Goal: Navigation & Orientation: Find specific page/section

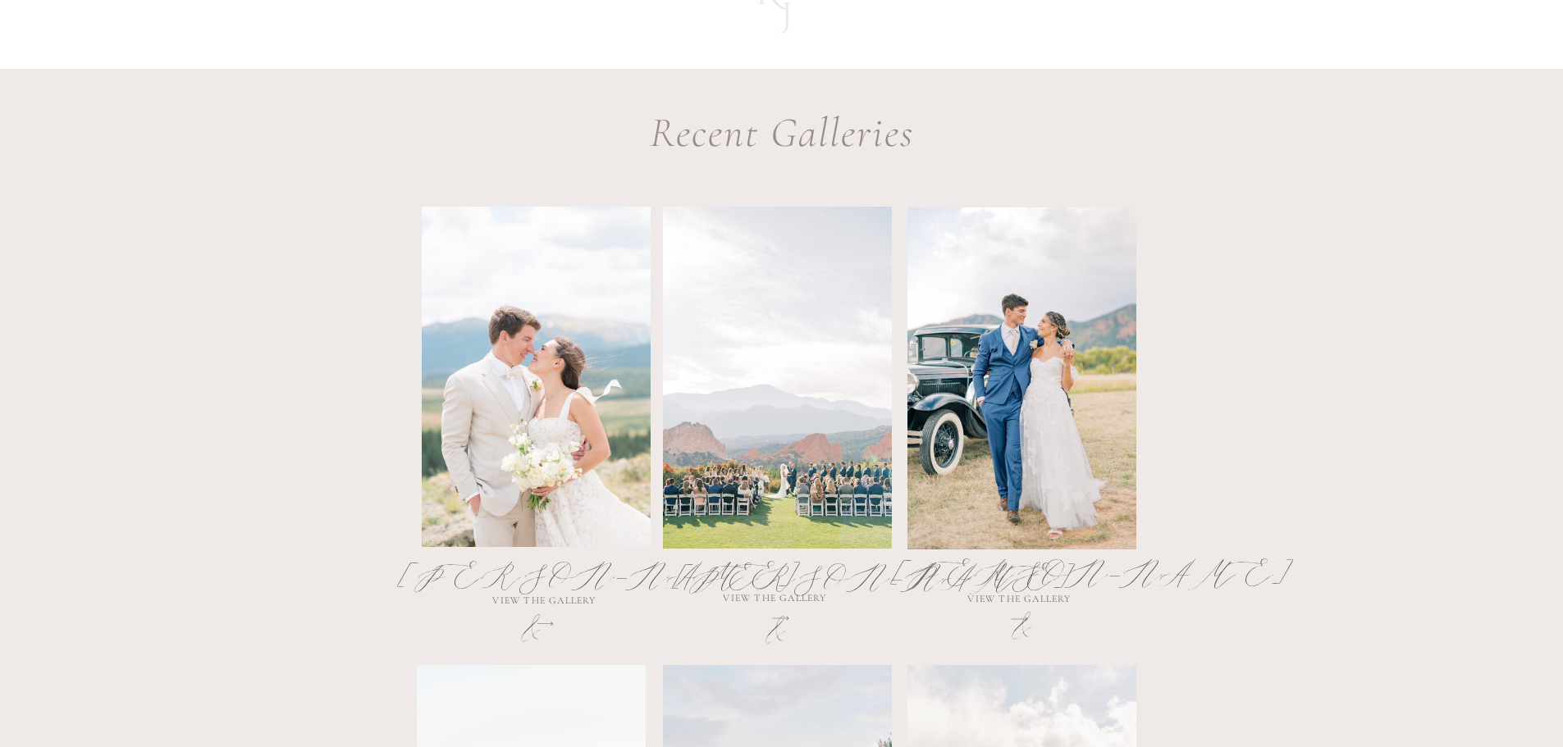
scroll to position [820, 0]
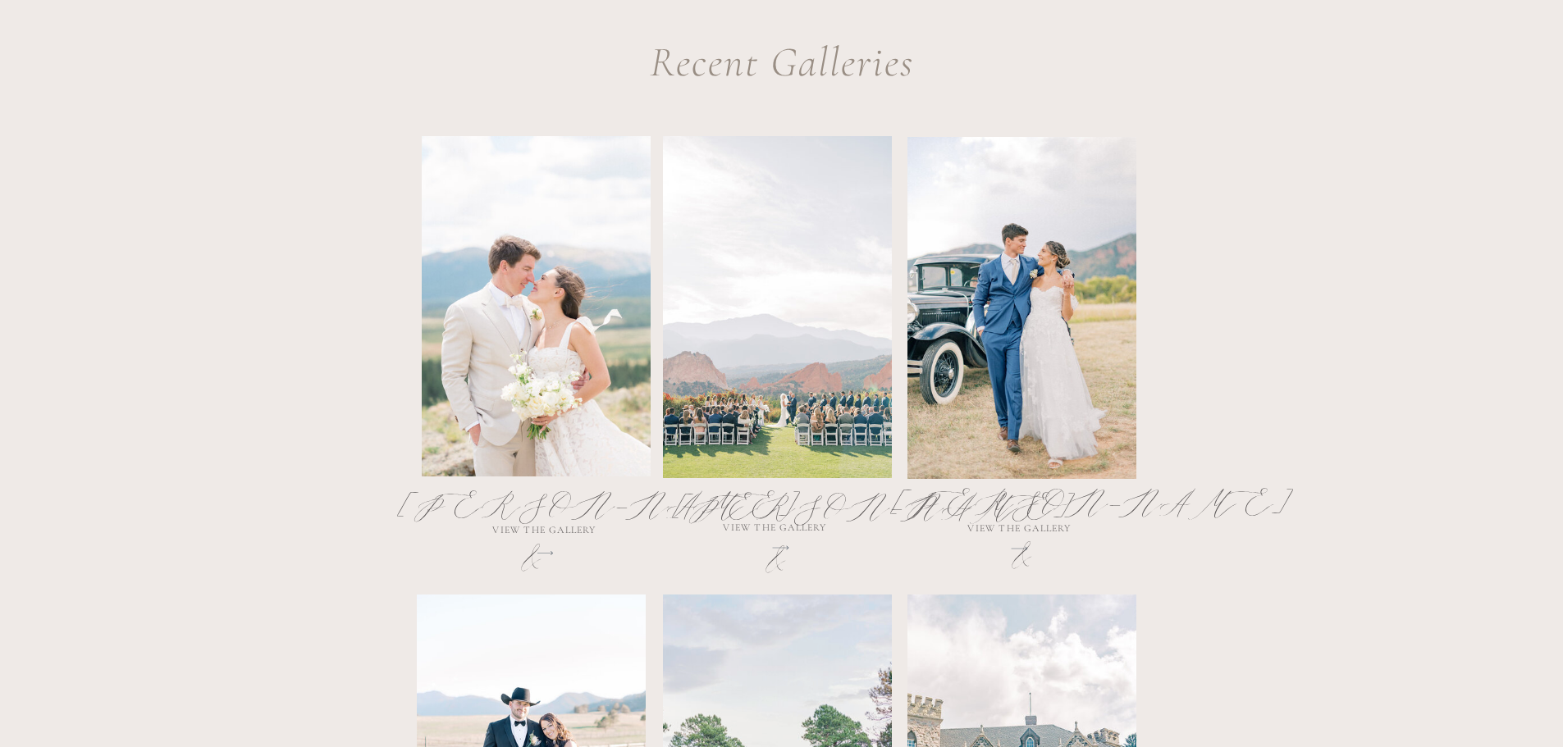
click at [532, 373] on div at bounding box center [536, 306] width 229 height 340
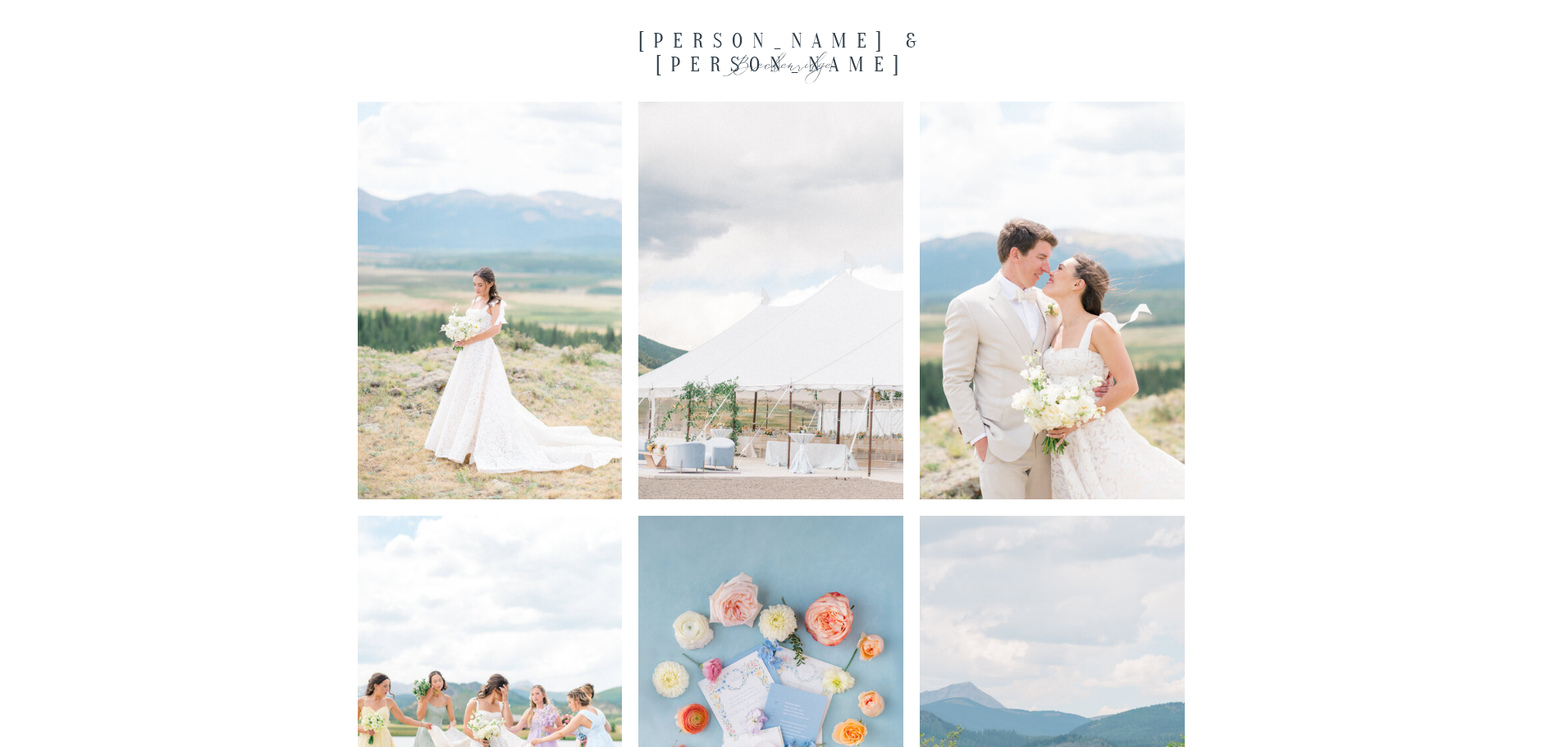
scroll to position [2732, 0]
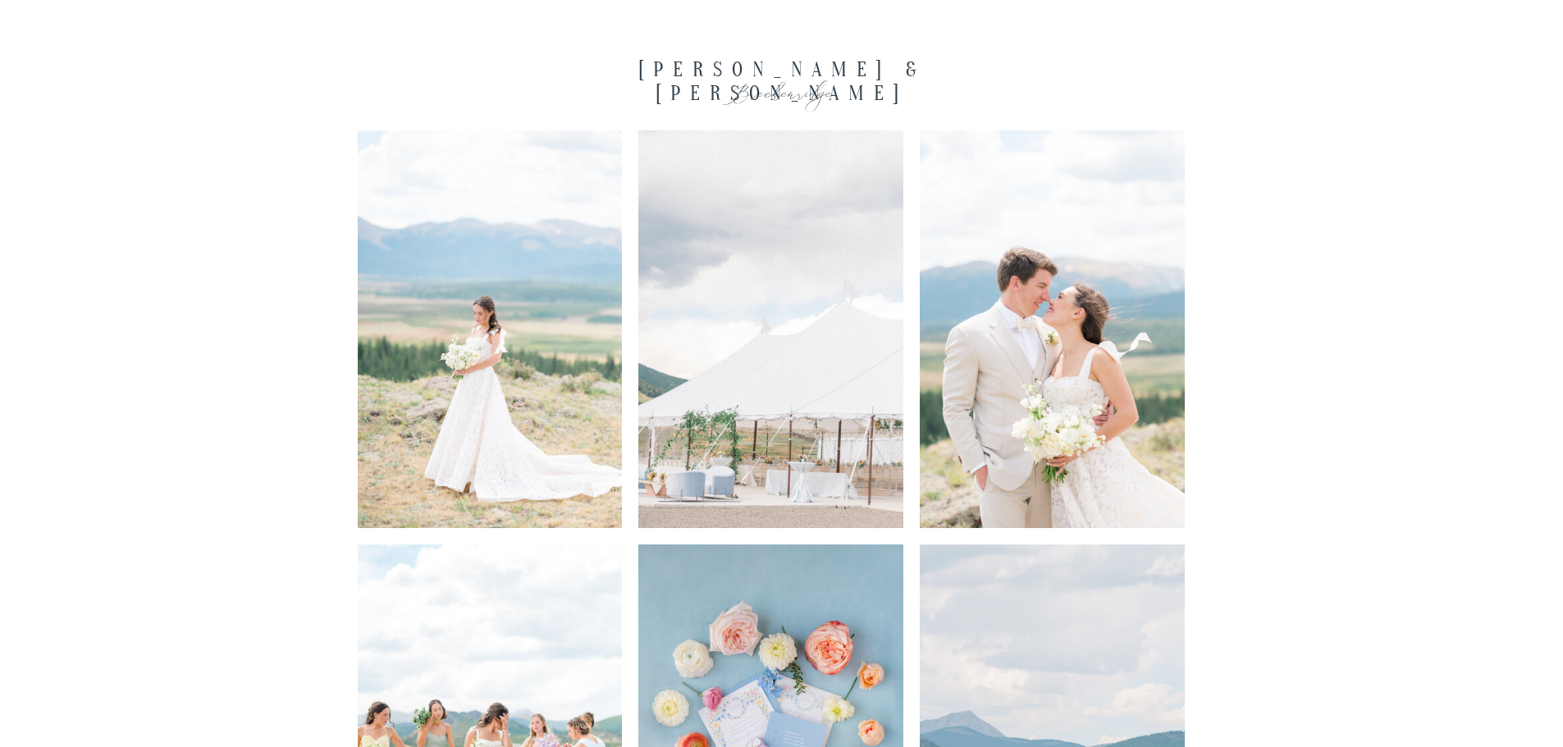
click at [485, 307] on img at bounding box center [490, 329] width 265 height 398
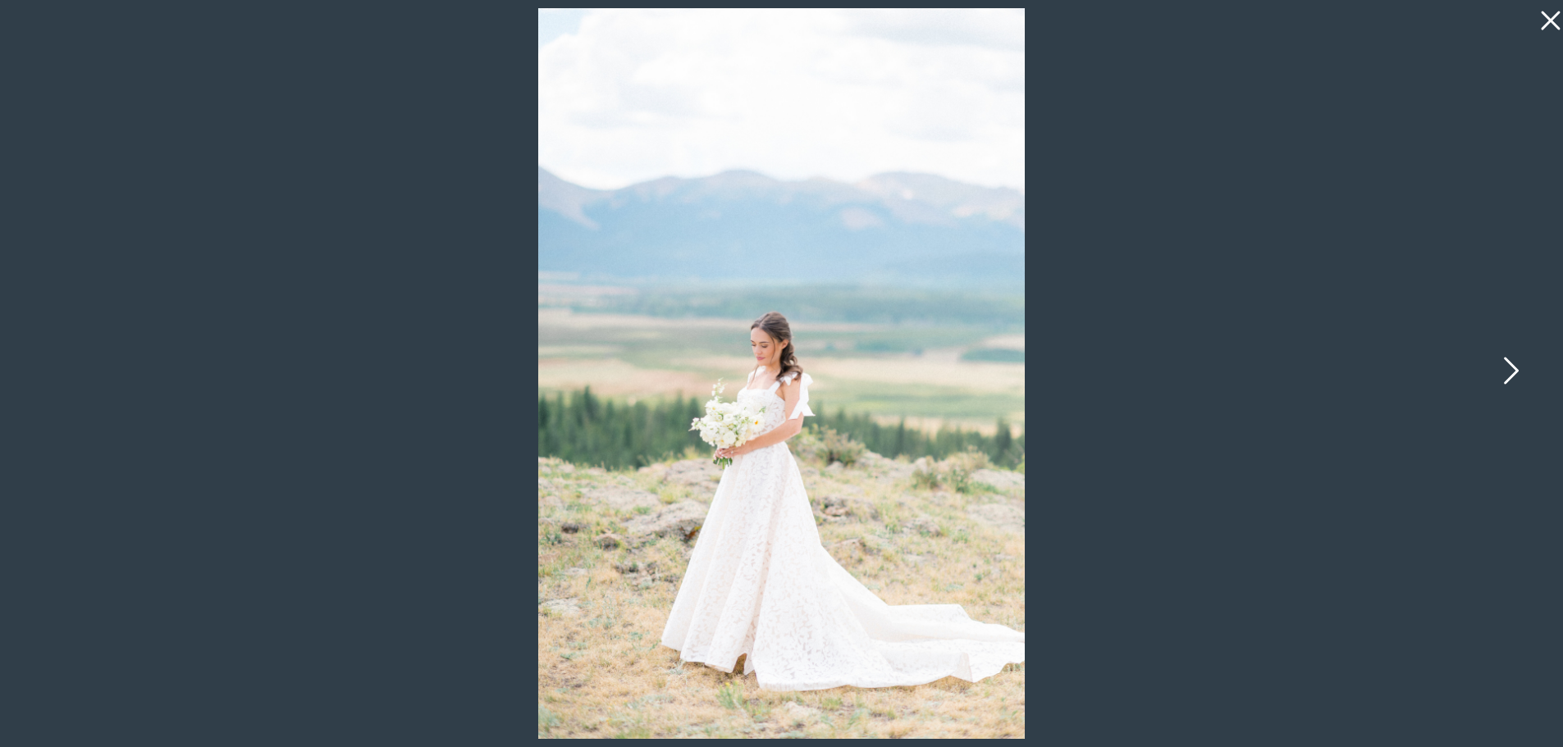
click at [1511, 368] on icon at bounding box center [1509, 374] width 41 height 49
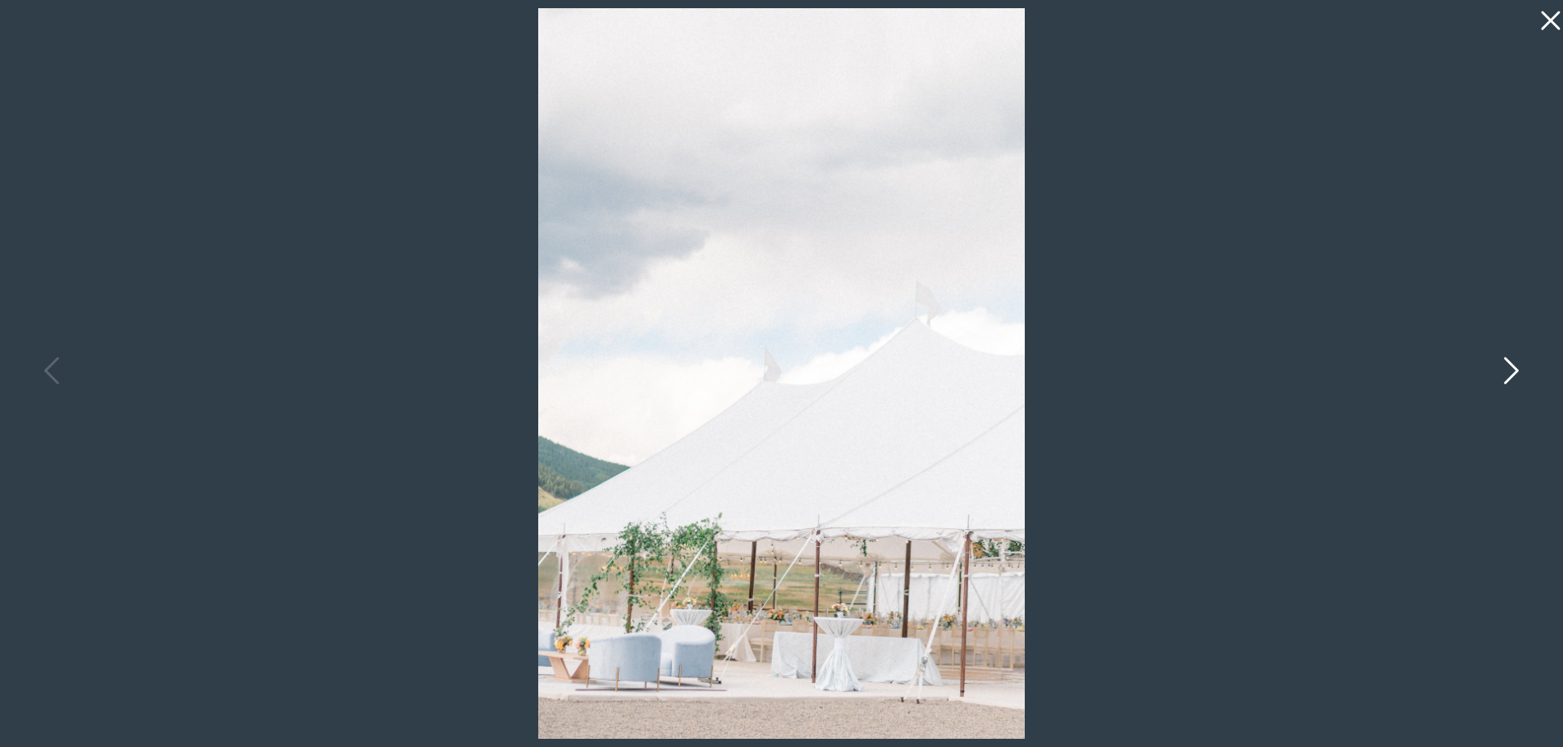
click at [1511, 368] on icon at bounding box center [1509, 374] width 41 height 49
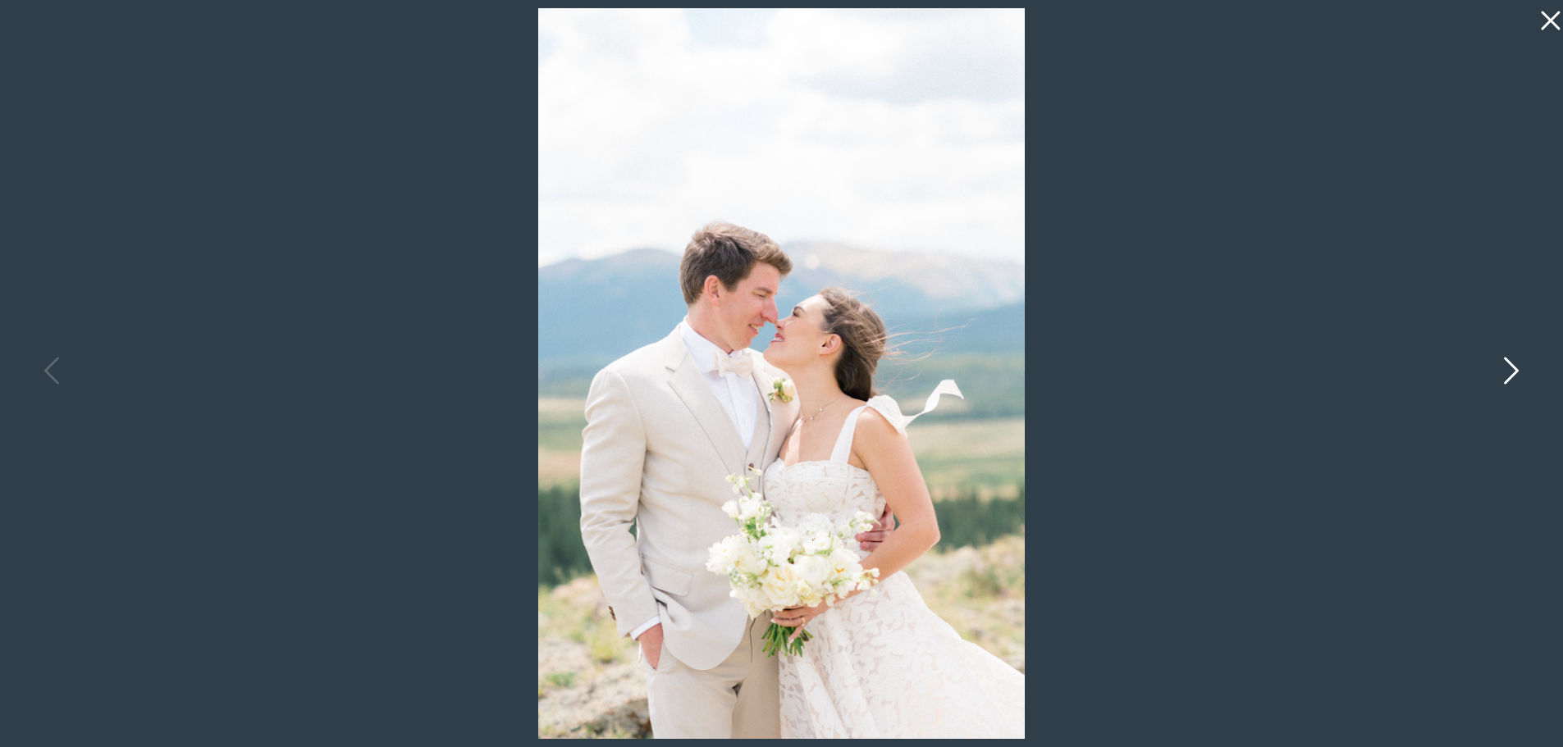
click at [1511, 368] on icon at bounding box center [1509, 374] width 41 height 49
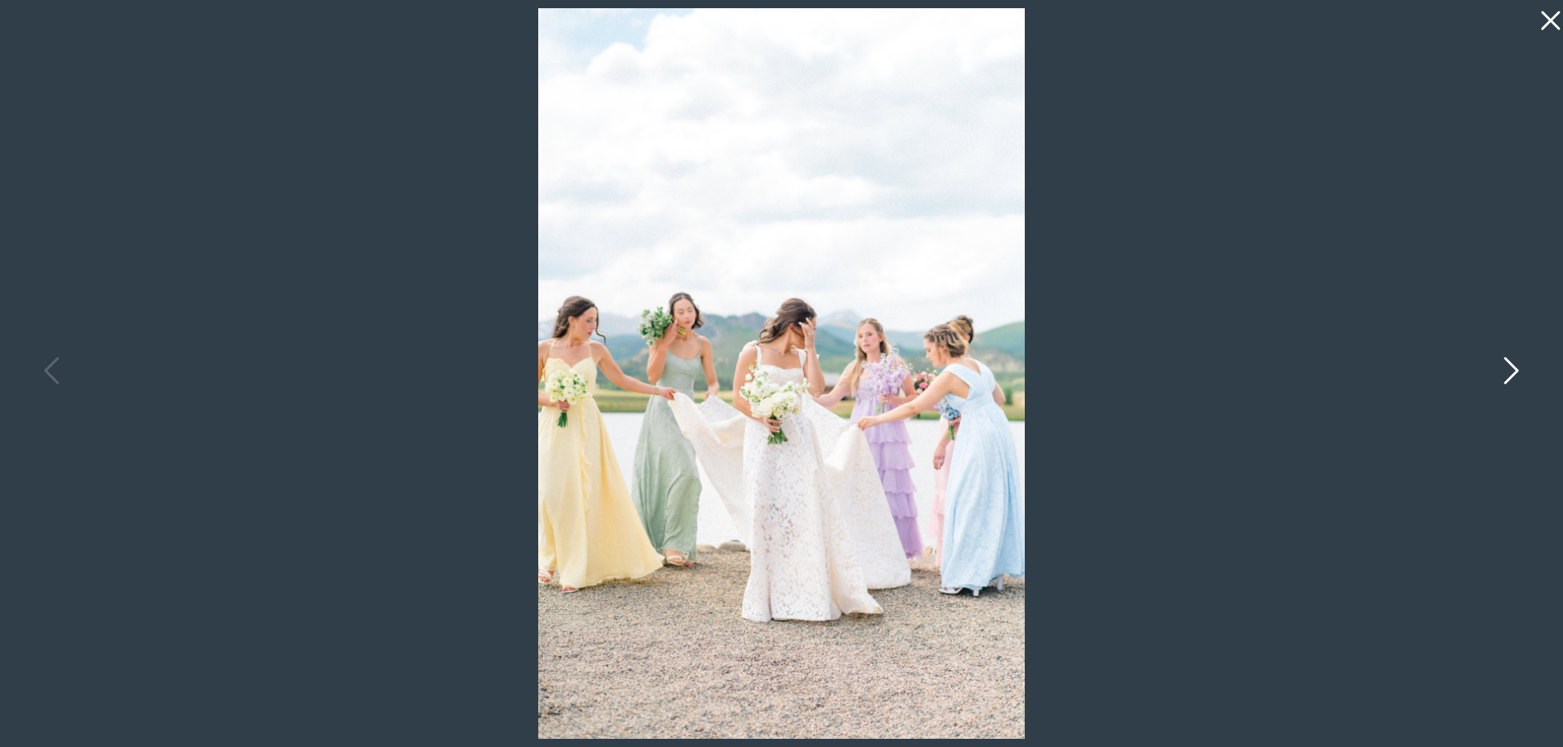
click at [1512, 368] on icon at bounding box center [1509, 374] width 41 height 49
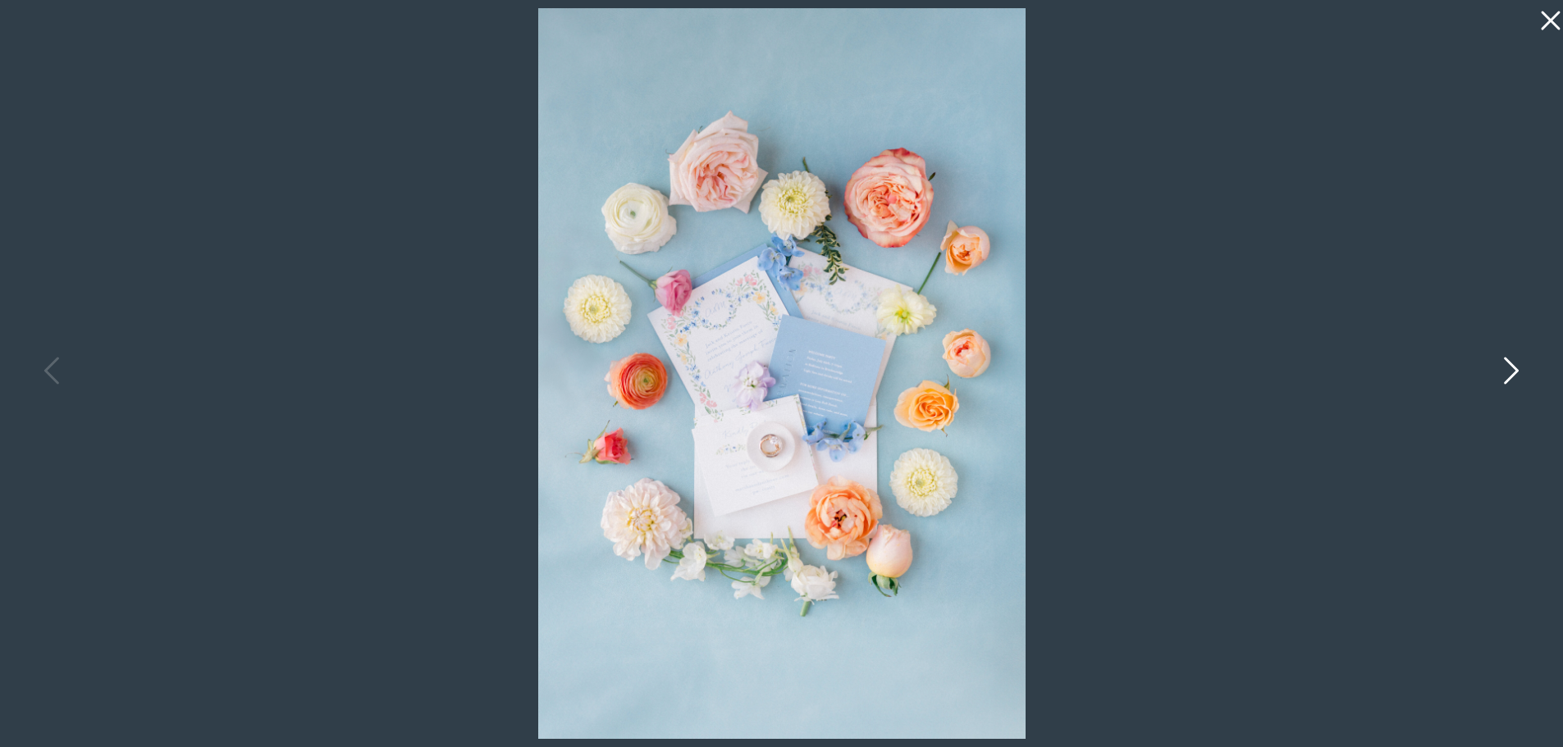
click at [1516, 370] on icon at bounding box center [1511, 370] width 15 height 27
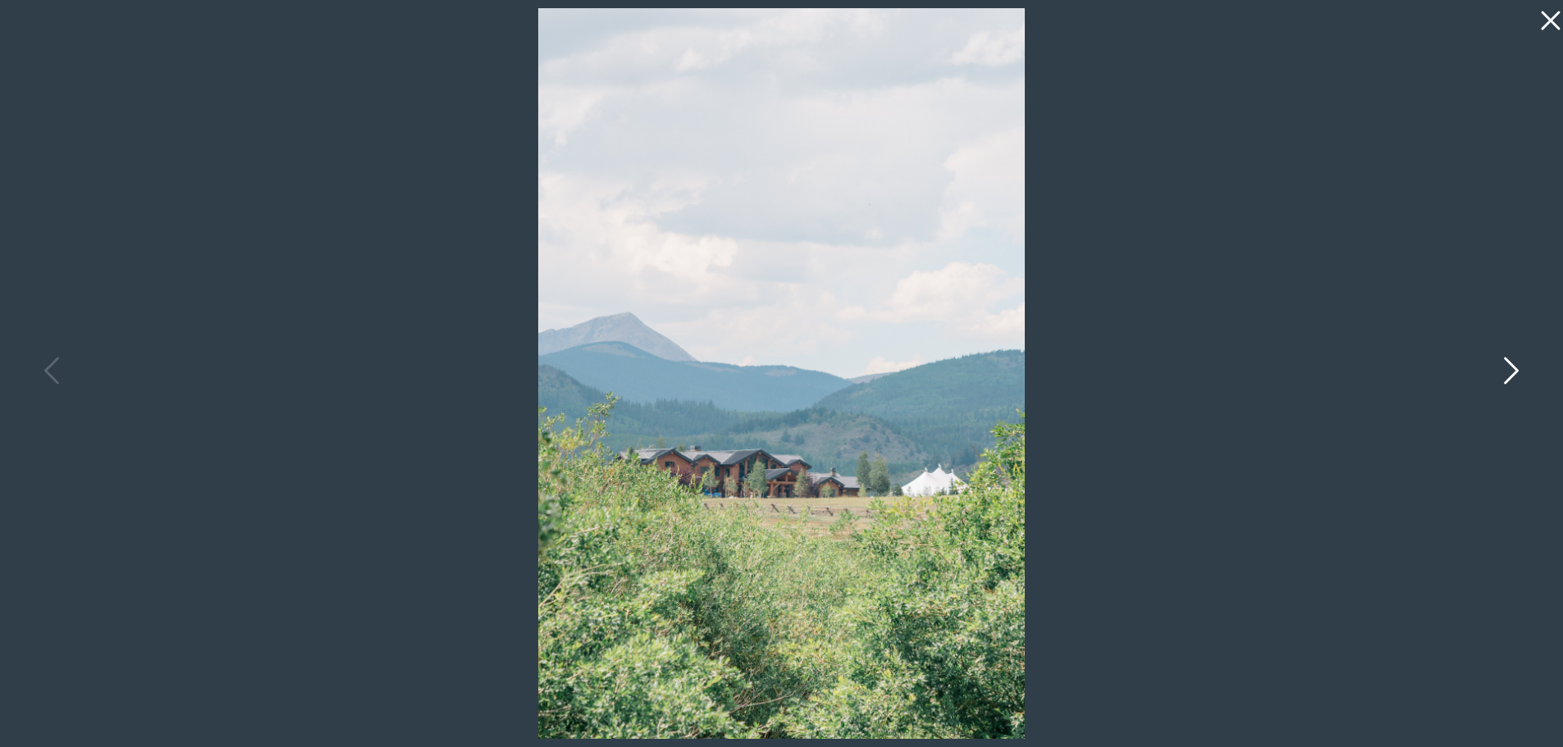
click at [1511, 372] on icon at bounding box center [1509, 374] width 41 height 49
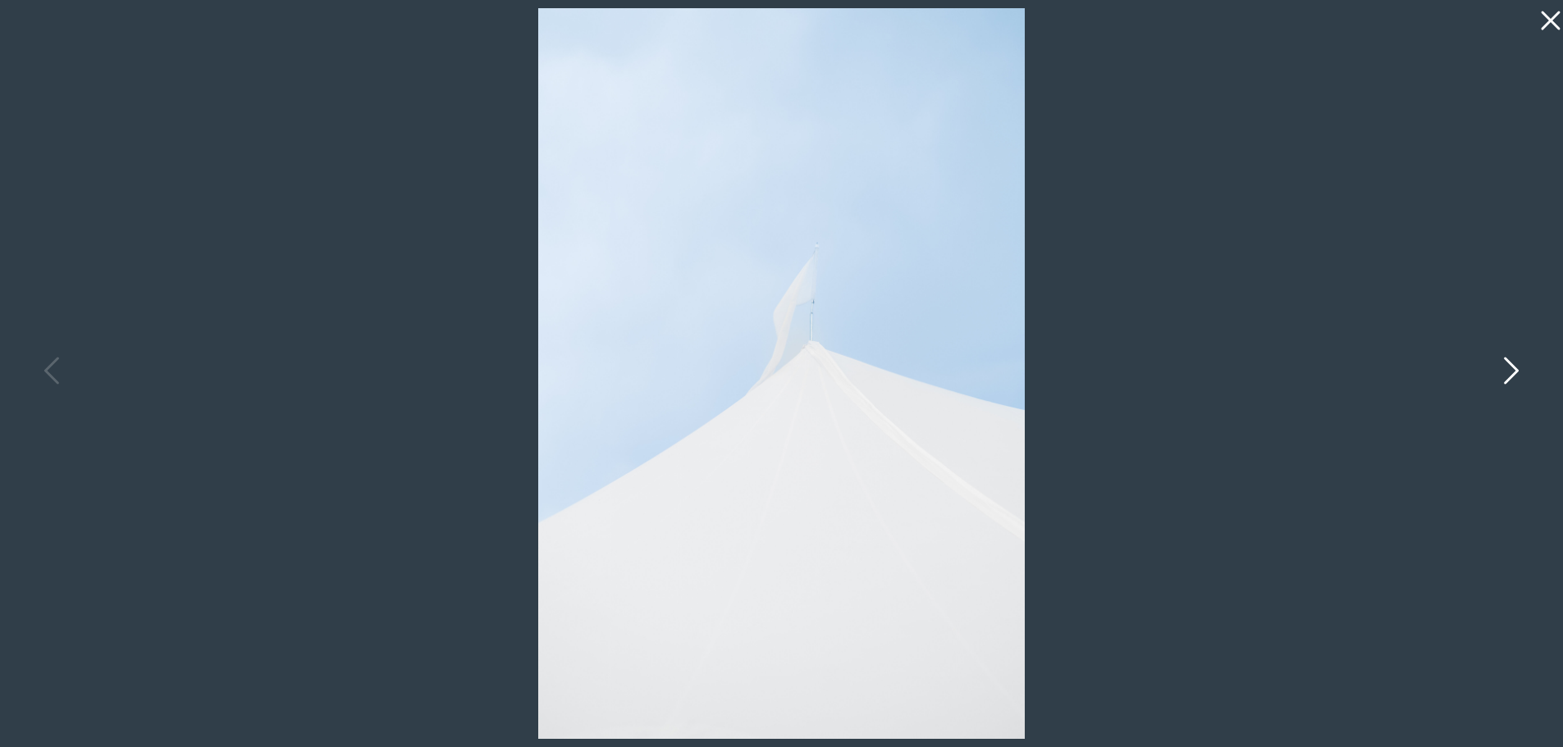
click at [1511, 372] on icon at bounding box center [1509, 374] width 41 height 49
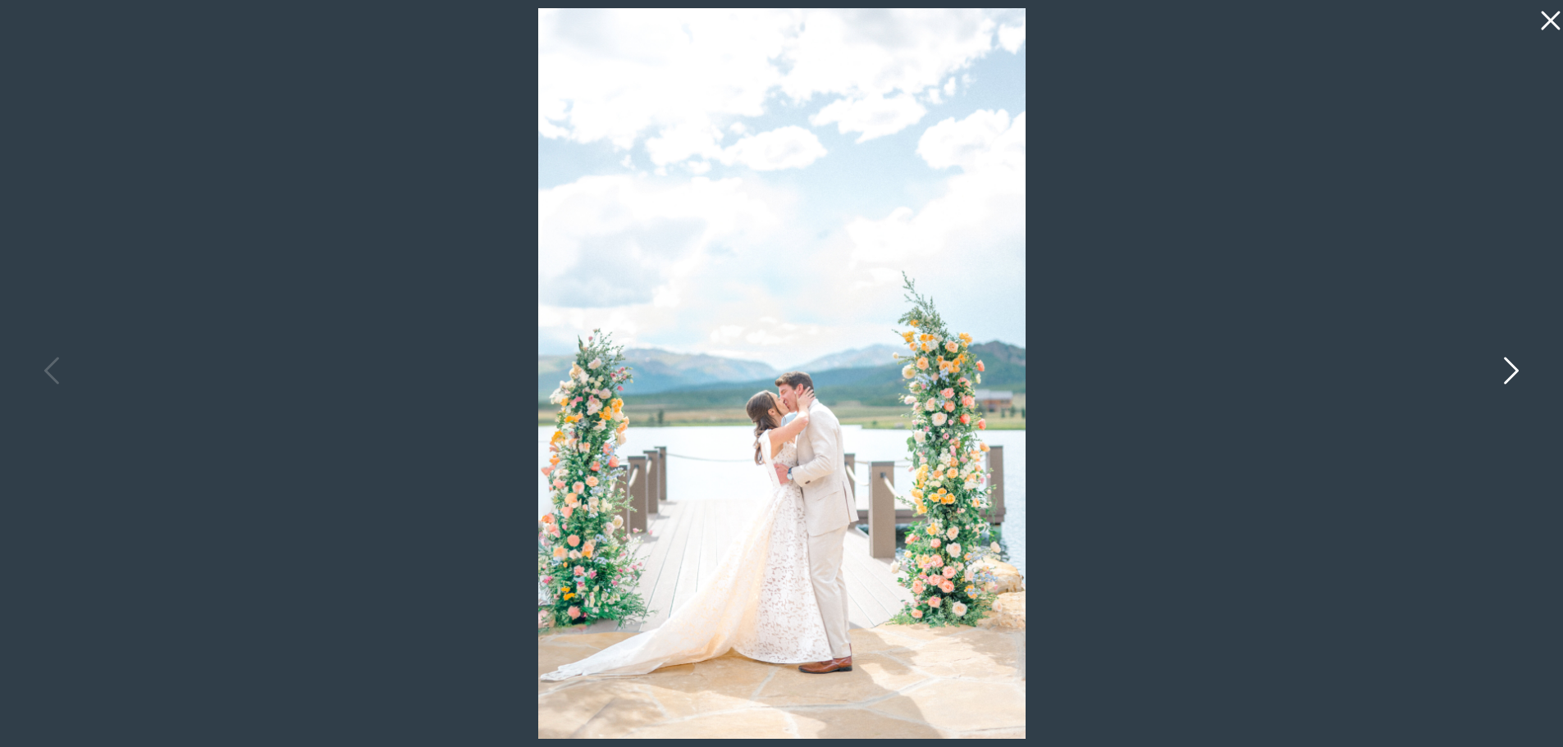
click at [1517, 368] on icon at bounding box center [1511, 370] width 15 height 27
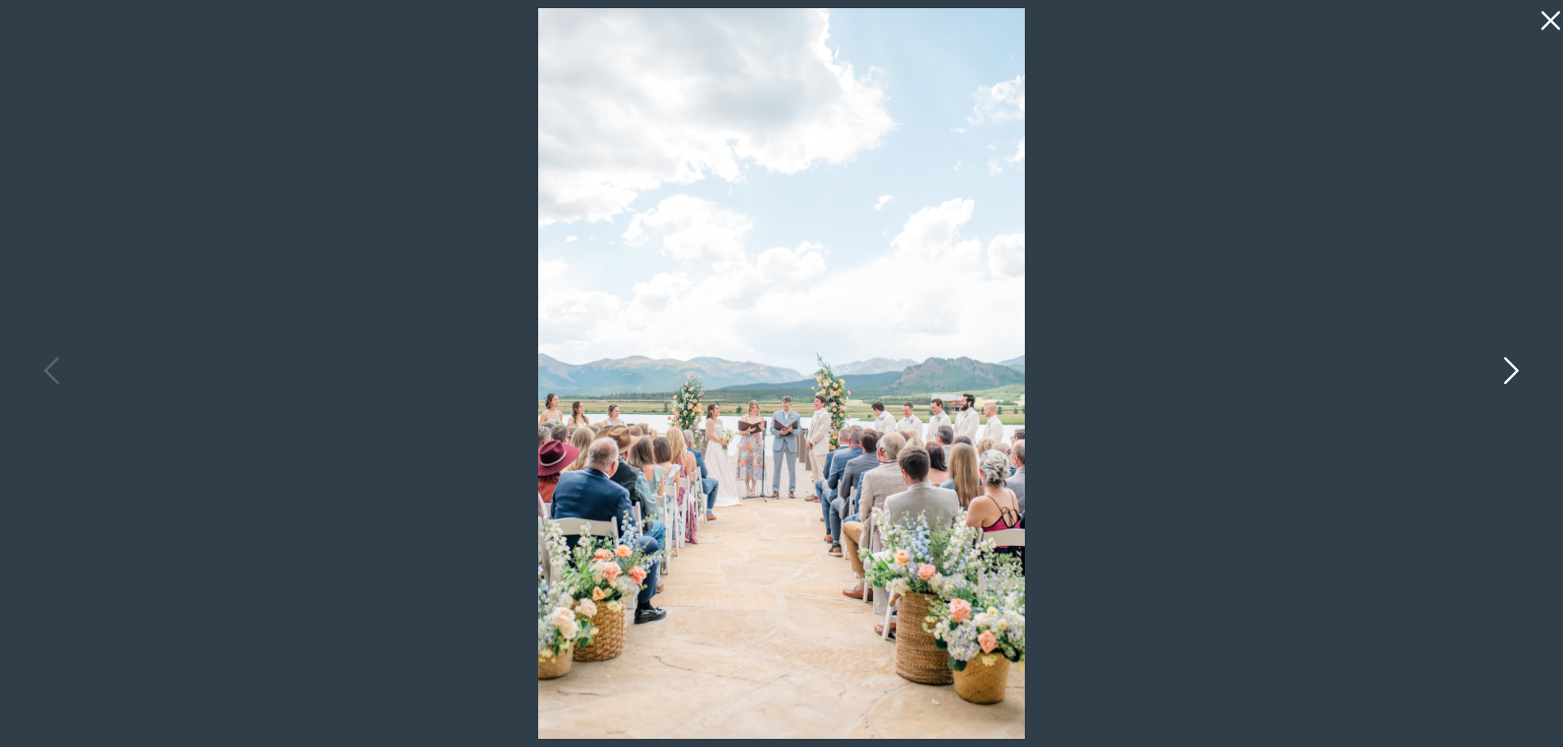
click at [1508, 377] on icon at bounding box center [1509, 374] width 41 height 49
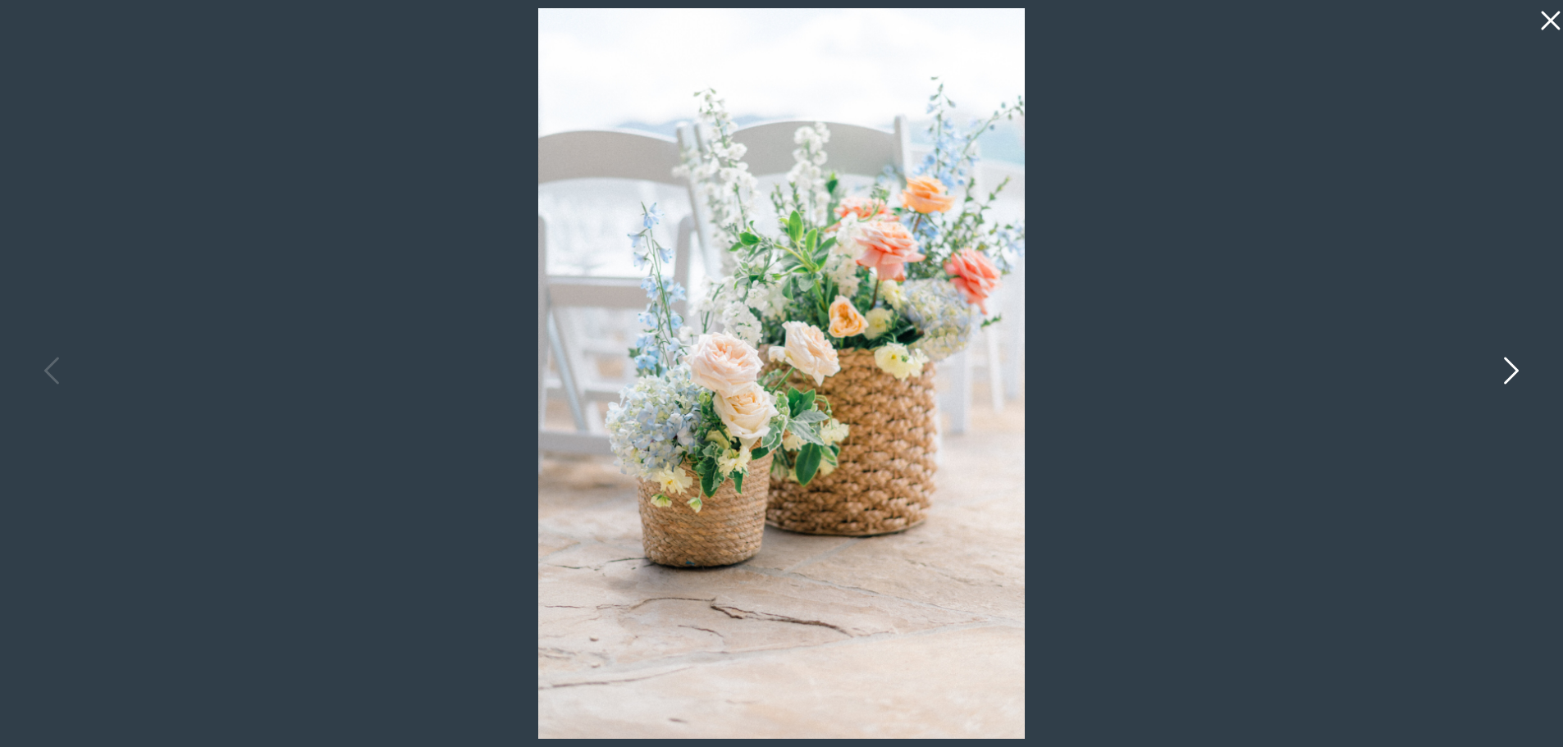
click at [1510, 365] on icon at bounding box center [1511, 370] width 15 height 27
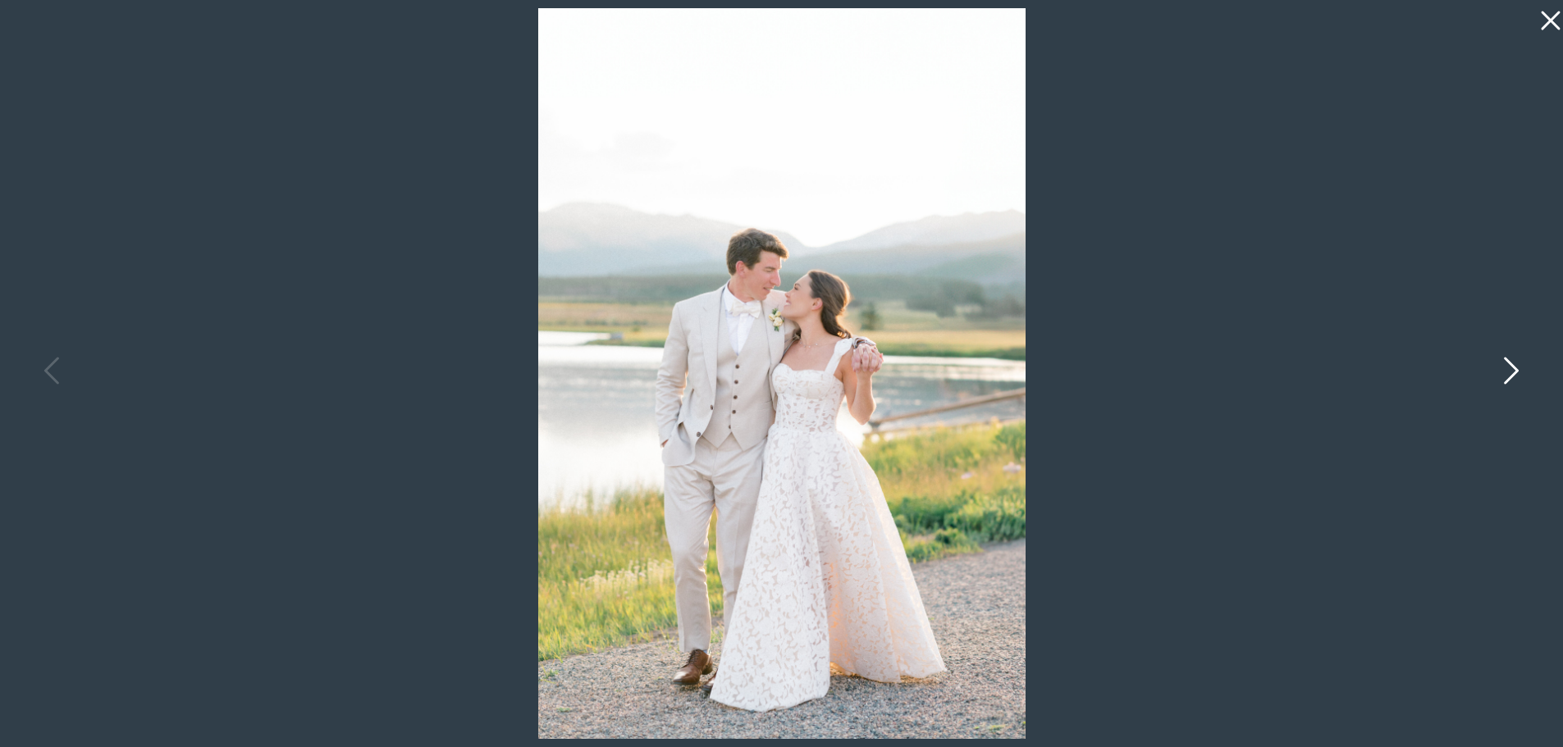
click at [1510, 365] on icon at bounding box center [1511, 370] width 15 height 27
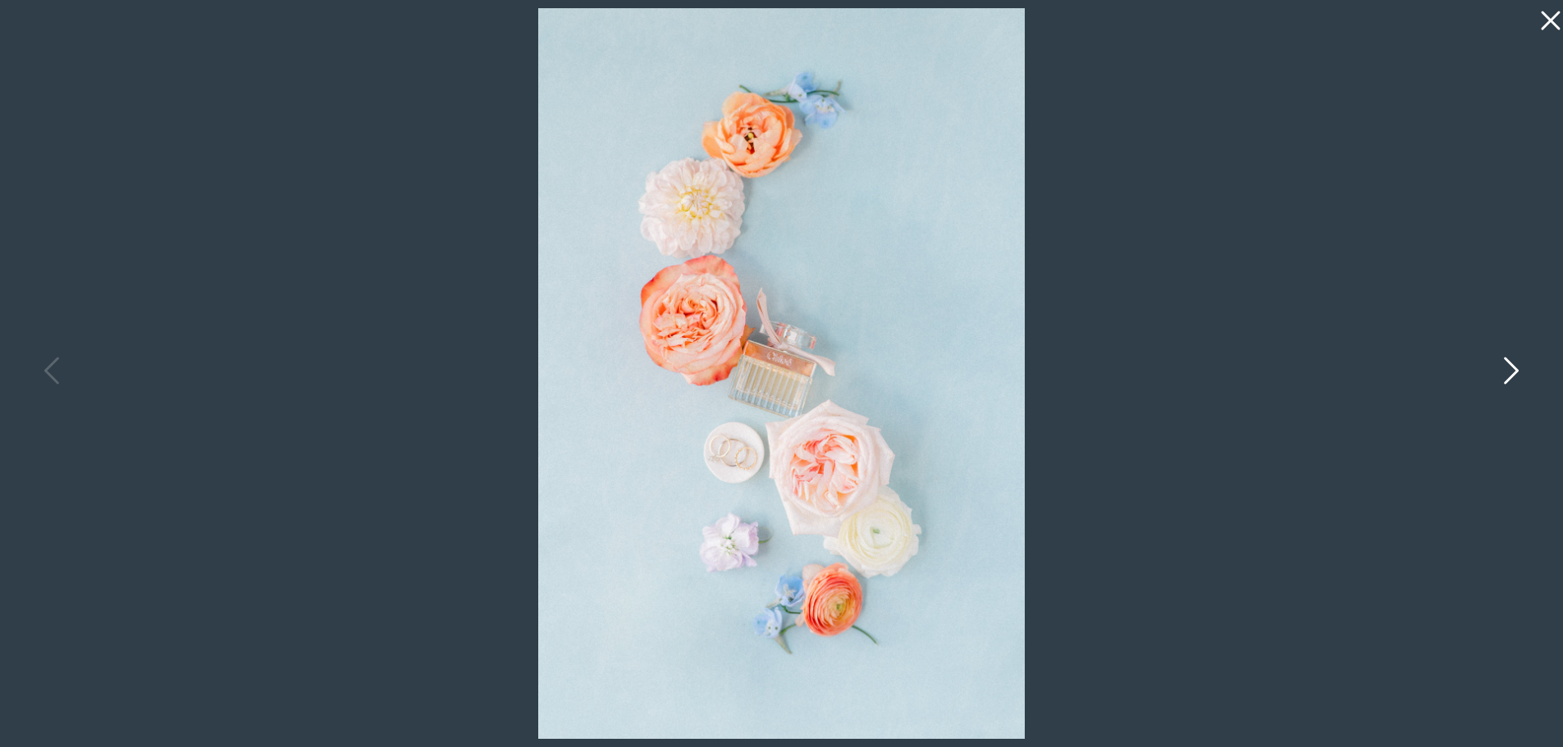
click at [1510, 365] on icon at bounding box center [1511, 370] width 15 height 27
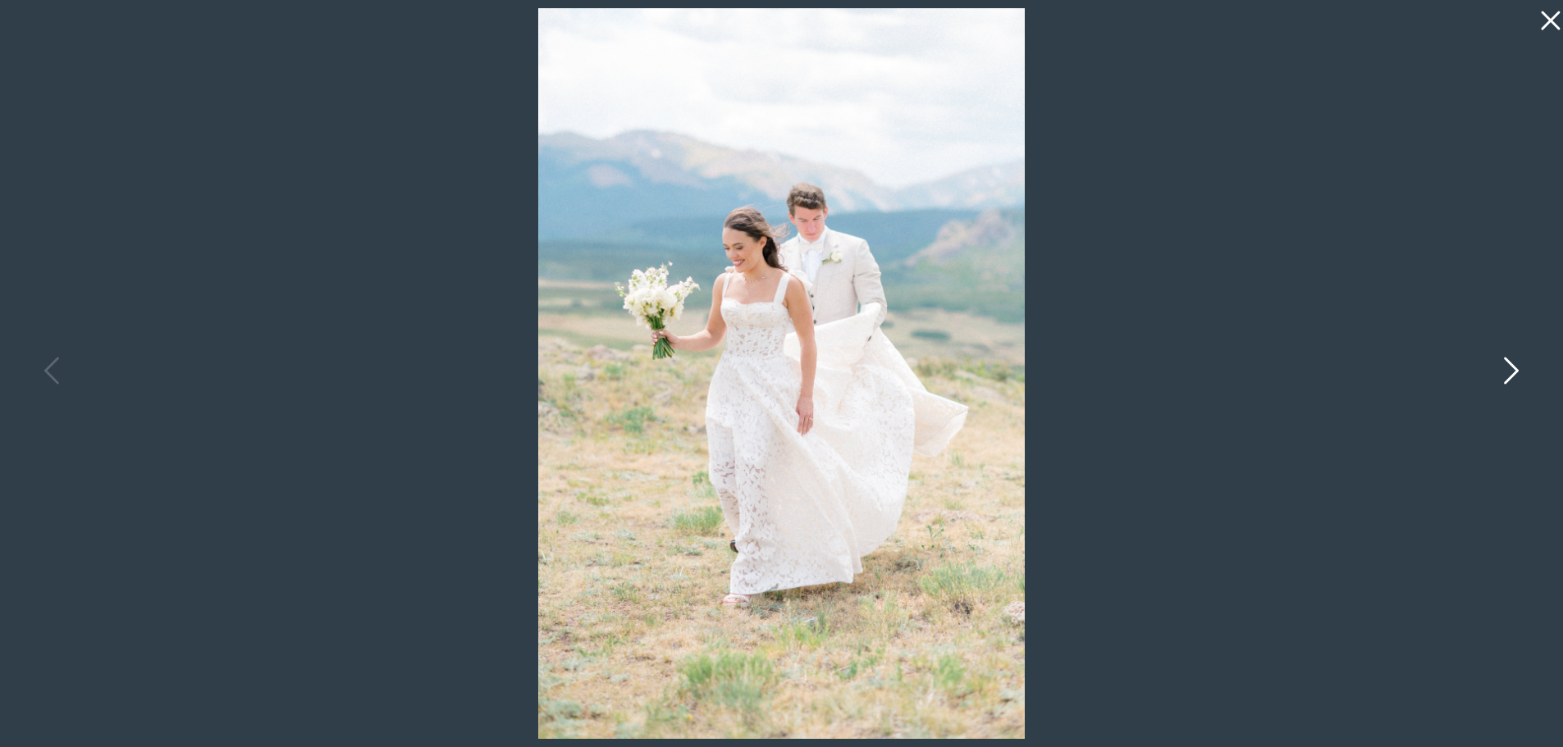
click at [1510, 365] on icon at bounding box center [1511, 370] width 15 height 27
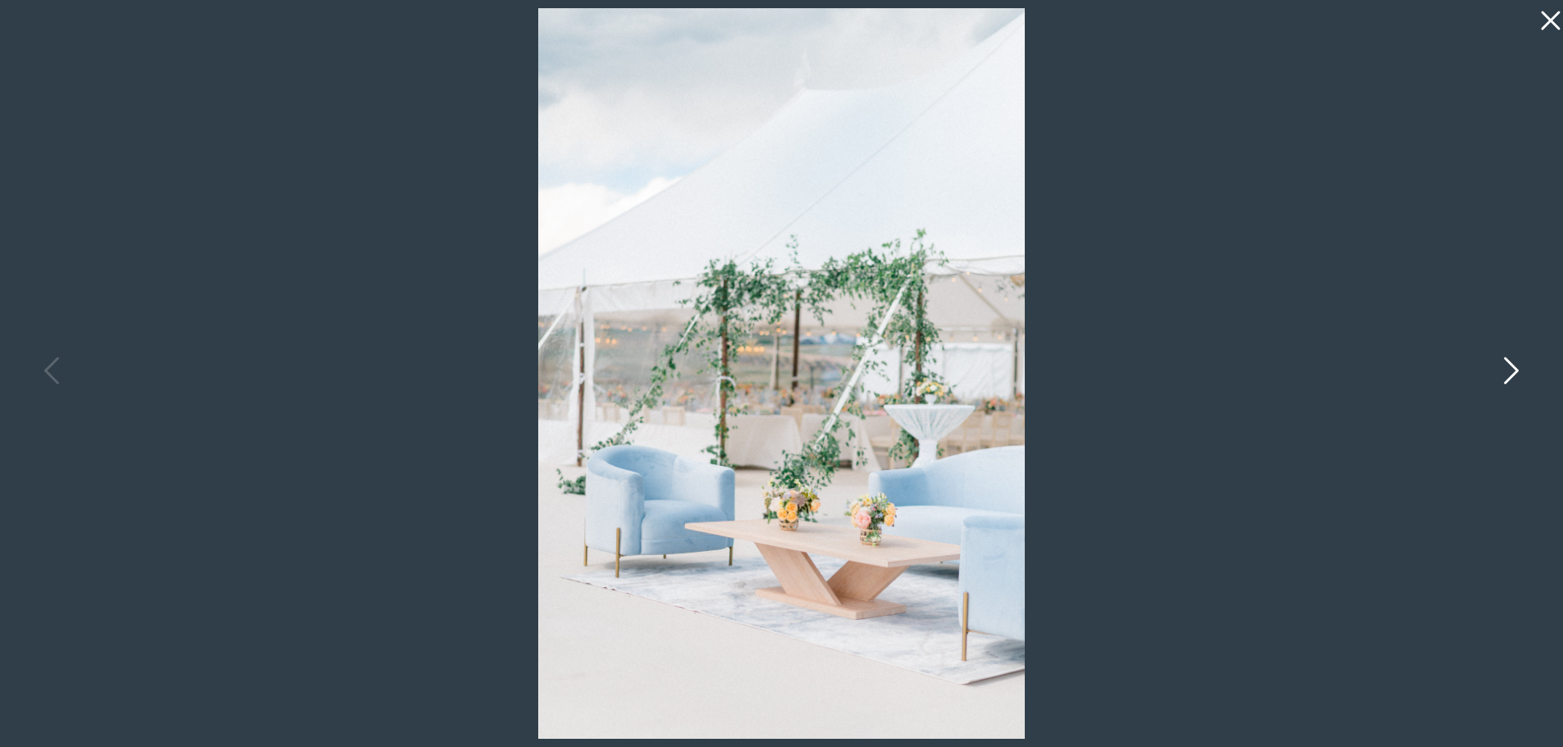
click at [1510, 365] on icon at bounding box center [1511, 370] width 15 height 27
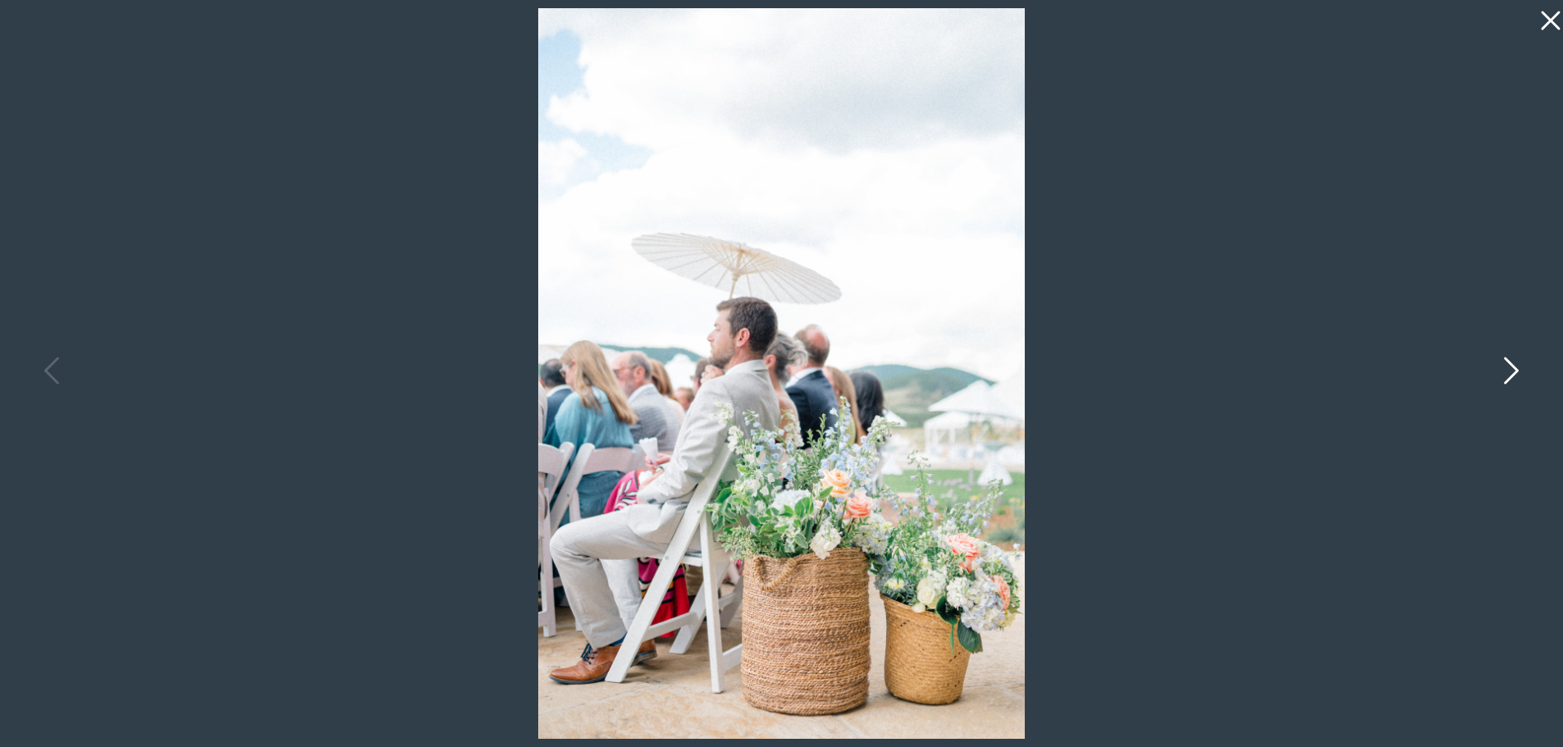
click at [1514, 369] on icon at bounding box center [1511, 370] width 15 height 27
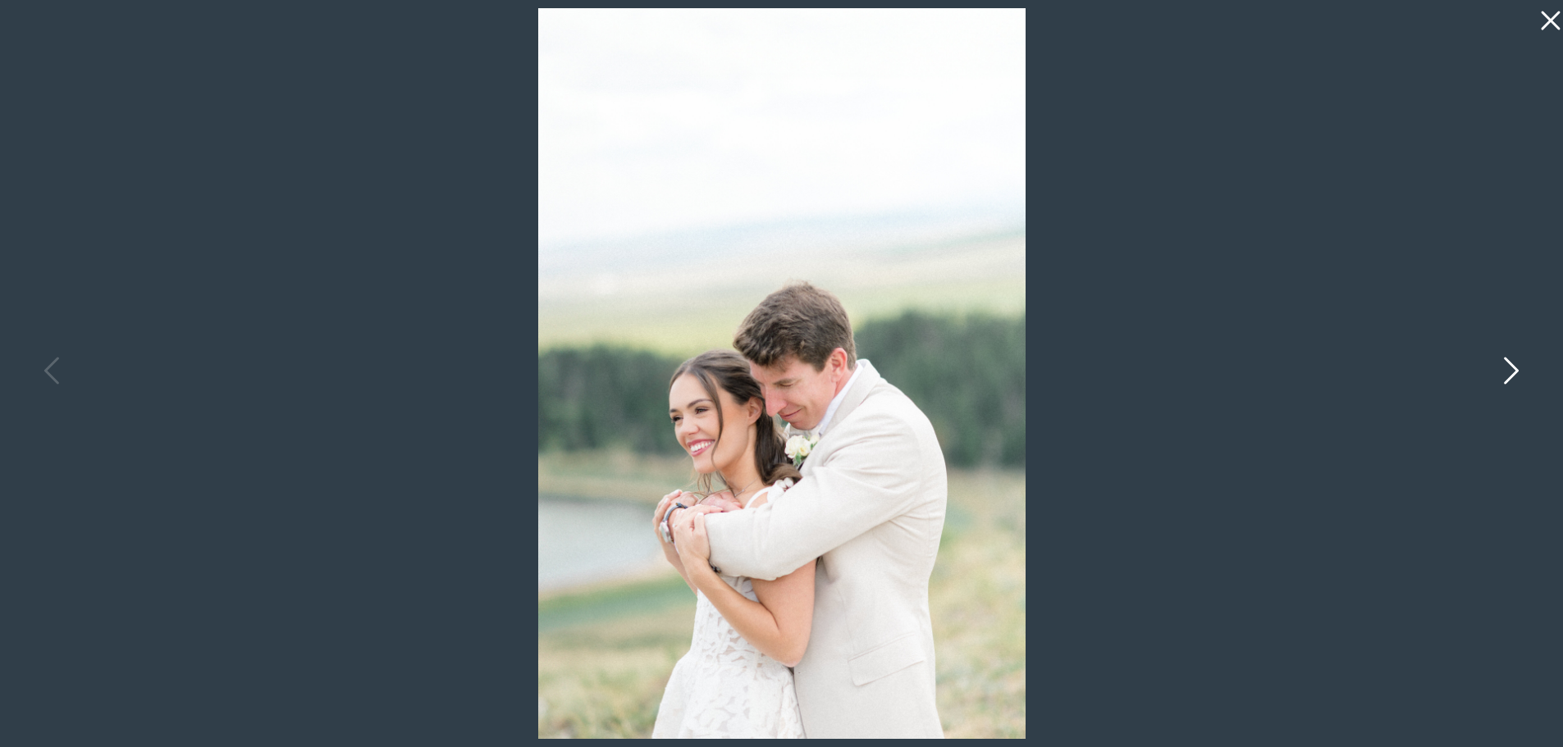
click at [1514, 369] on icon at bounding box center [1511, 370] width 15 height 27
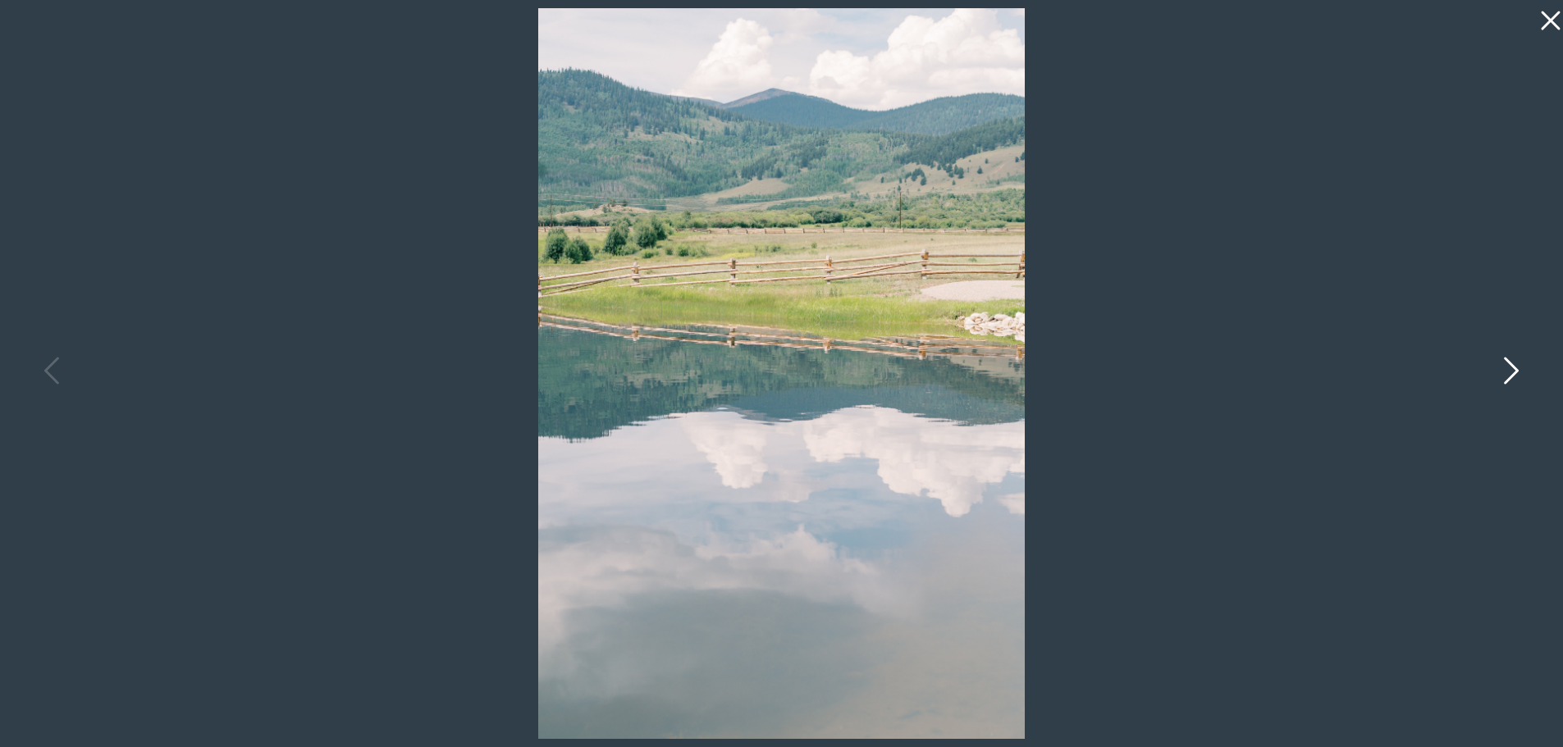
click at [1514, 369] on icon at bounding box center [1511, 370] width 15 height 27
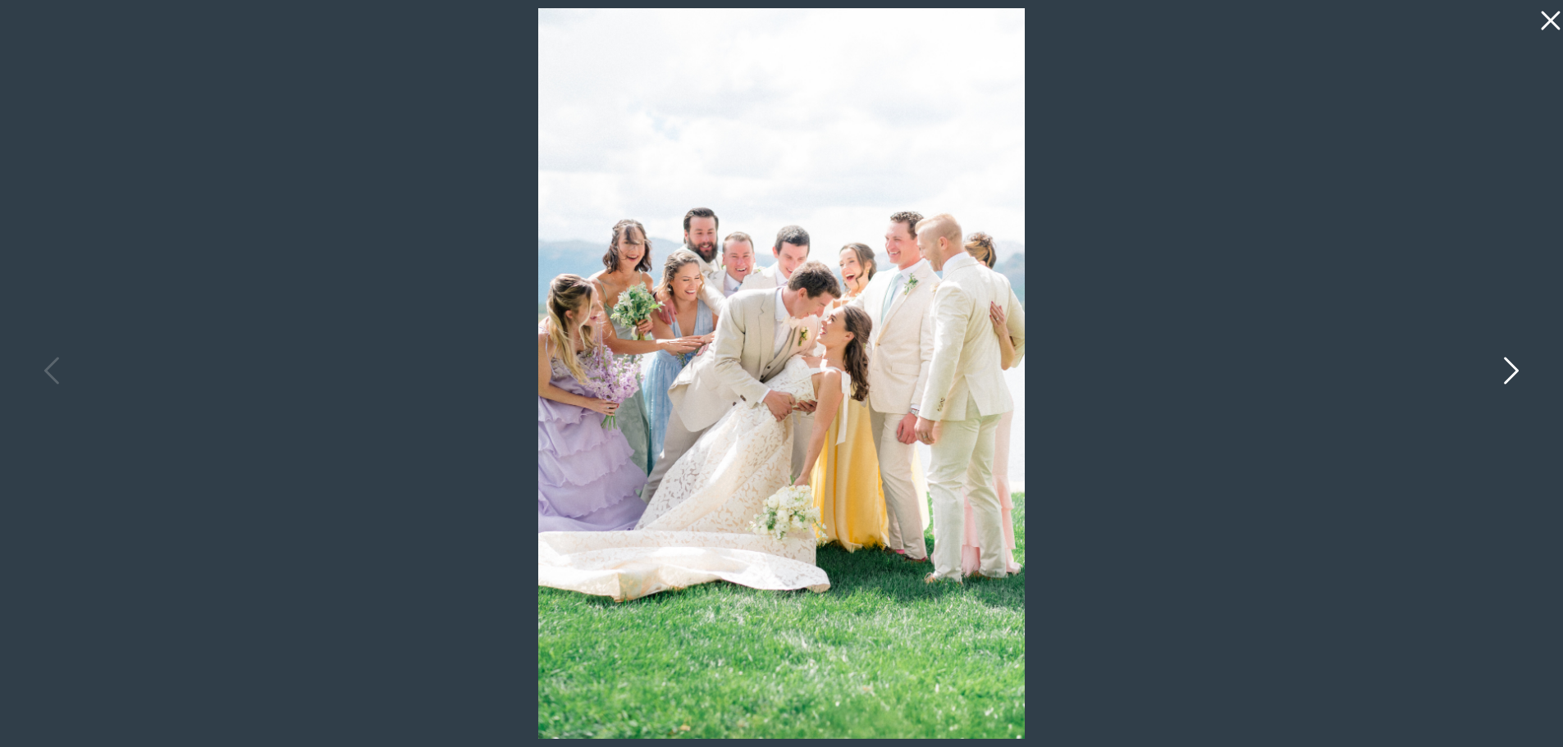
click at [1514, 369] on icon at bounding box center [1511, 370] width 15 height 27
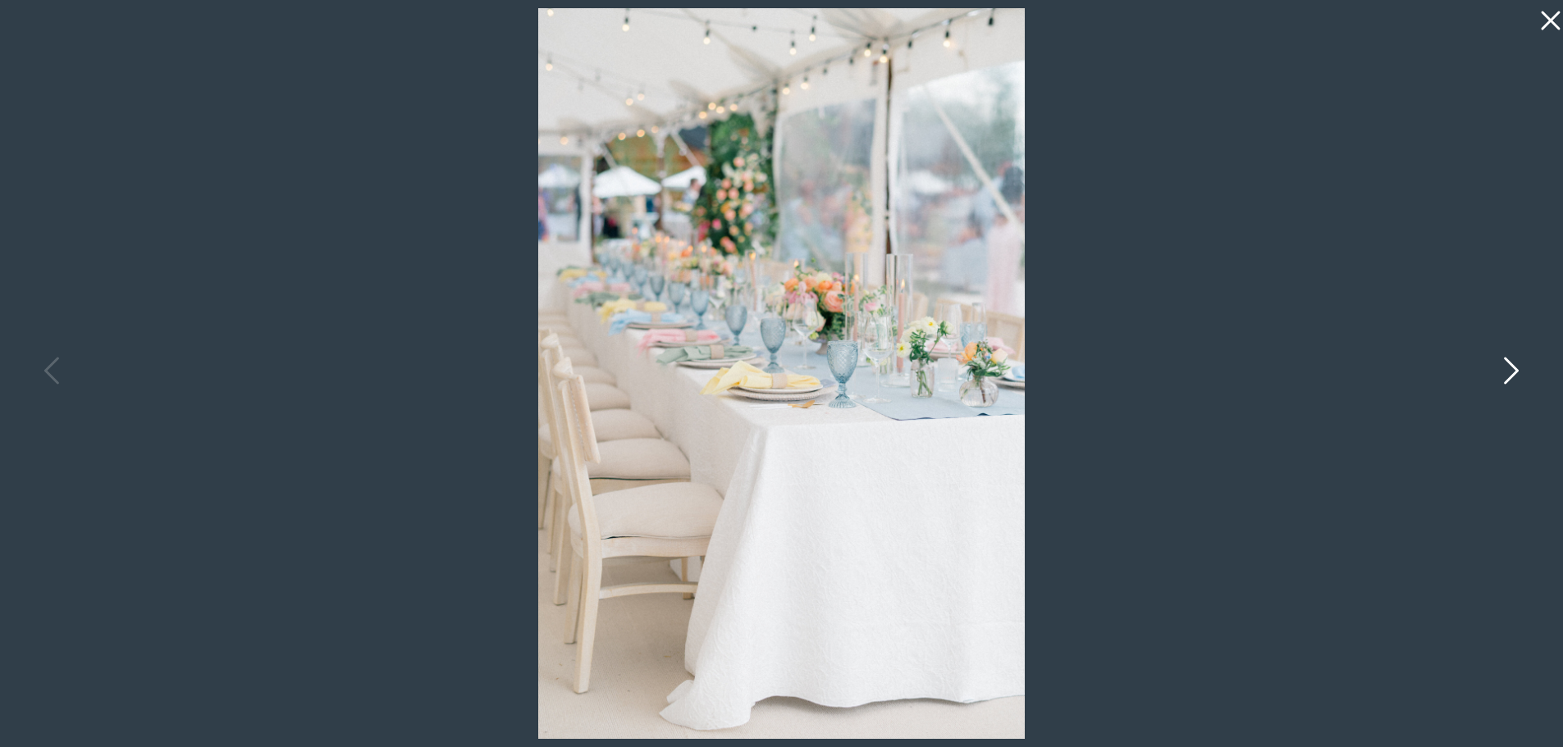
click at [1514, 369] on icon at bounding box center [1511, 370] width 15 height 27
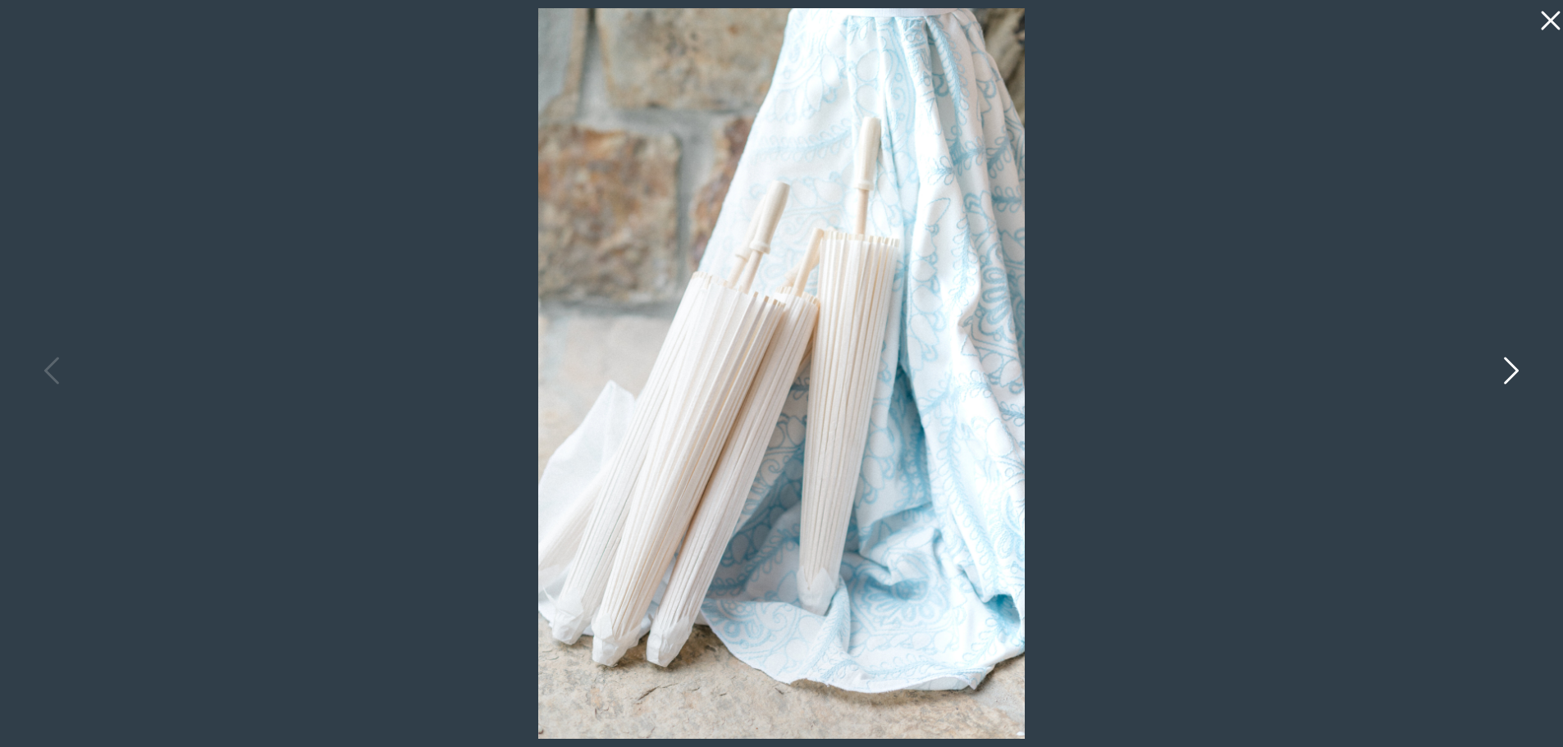
click at [1514, 369] on icon at bounding box center [1511, 370] width 15 height 27
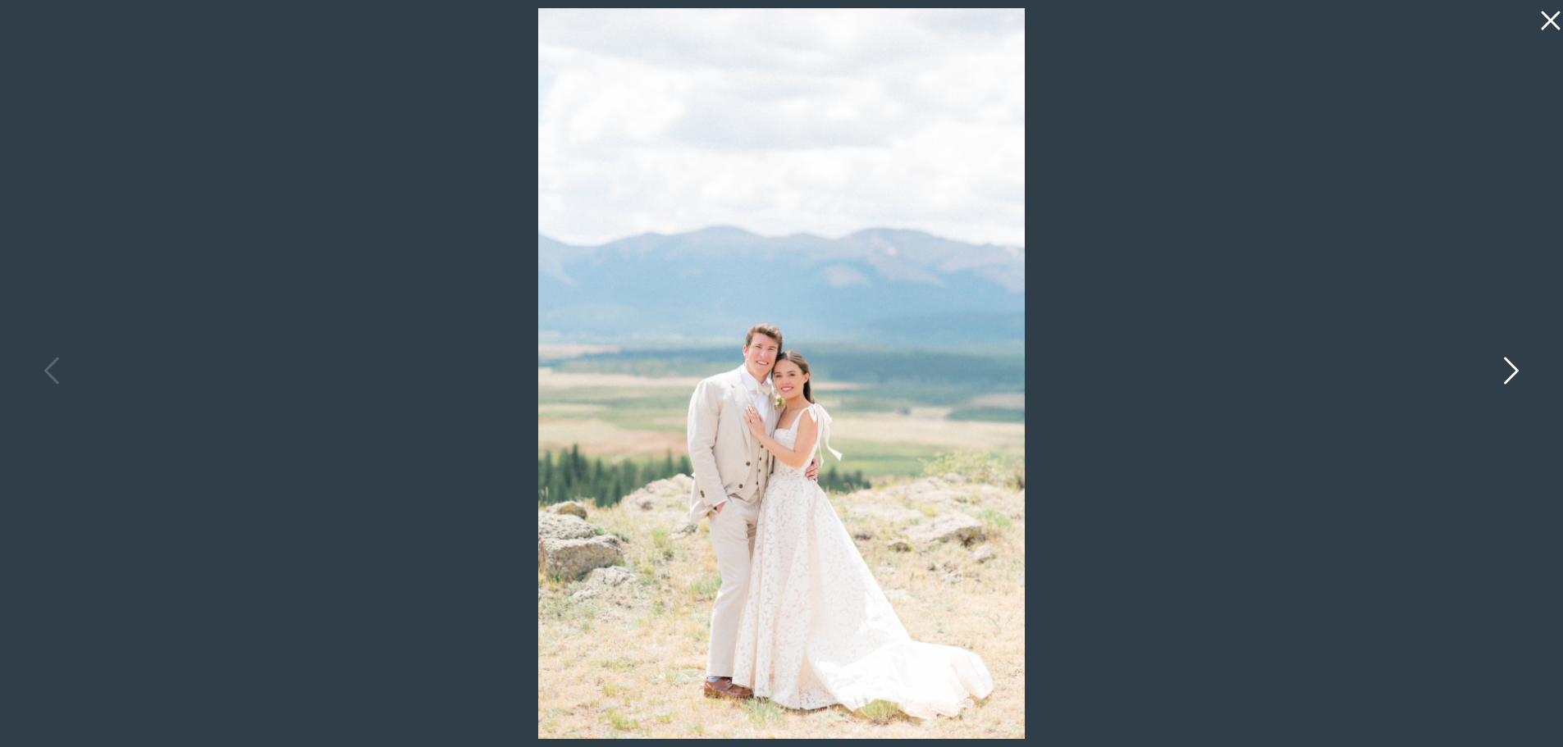
click at [1514, 368] on icon at bounding box center [1511, 370] width 15 height 27
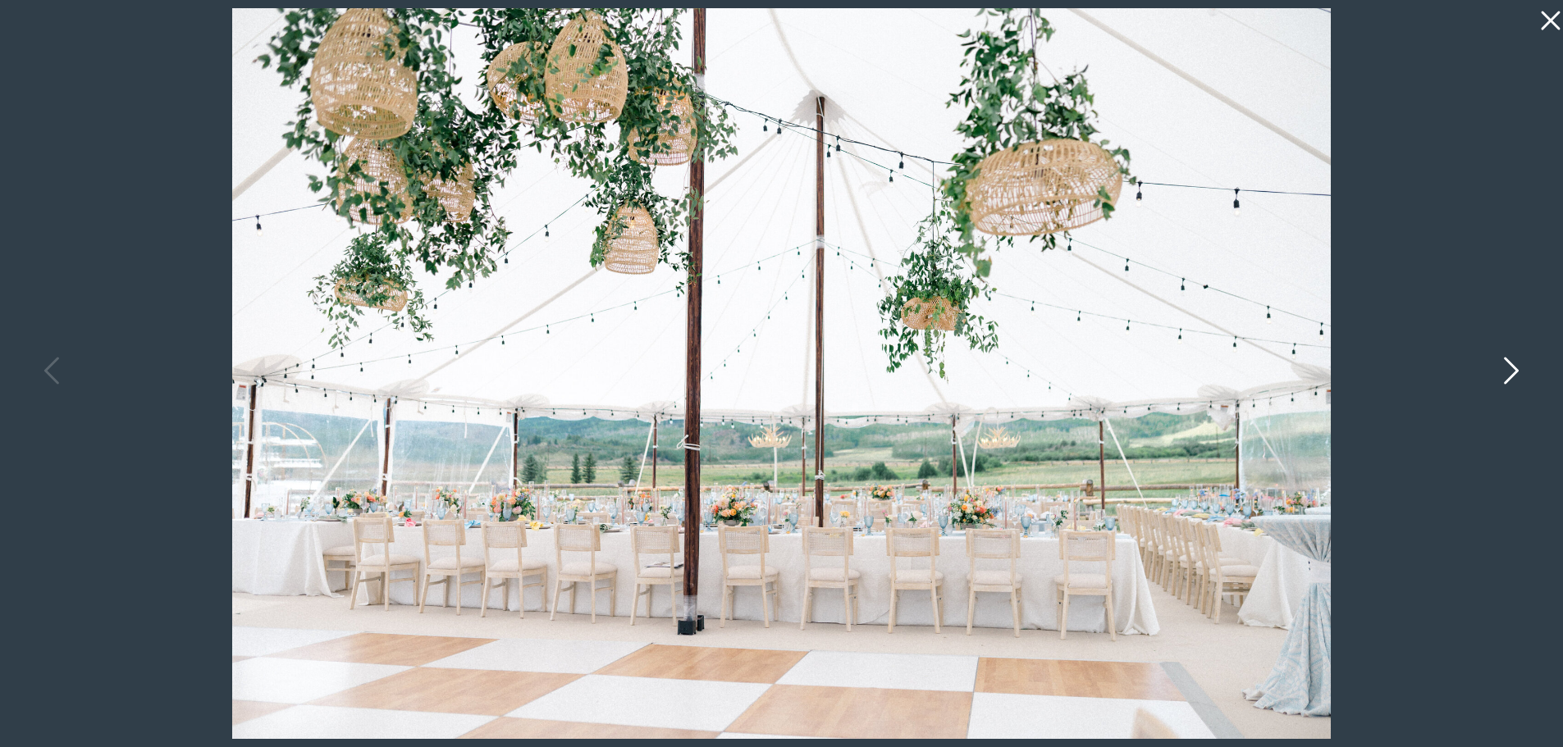
click at [1509, 367] on icon at bounding box center [1509, 374] width 41 height 49
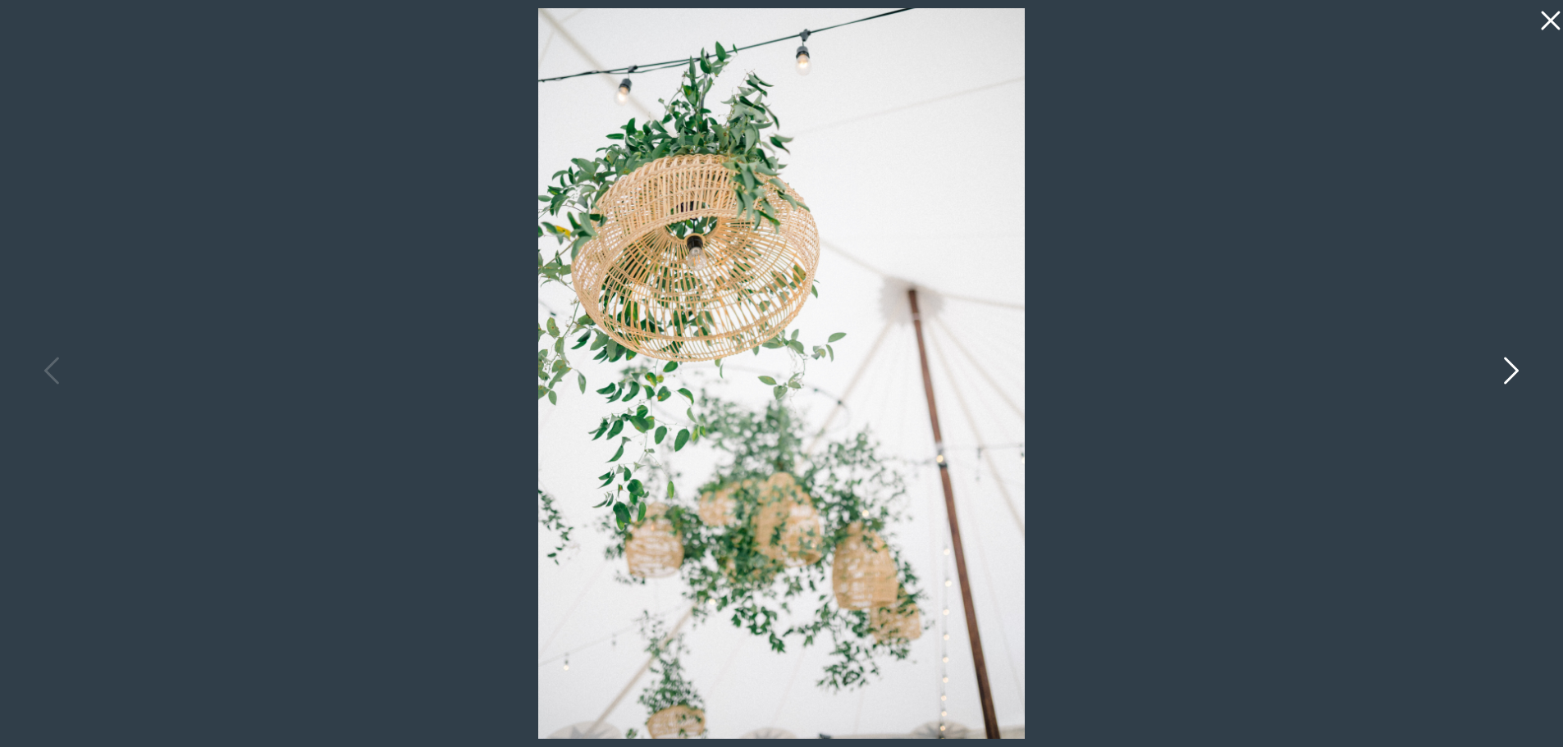
click at [1509, 367] on icon at bounding box center [1509, 374] width 41 height 49
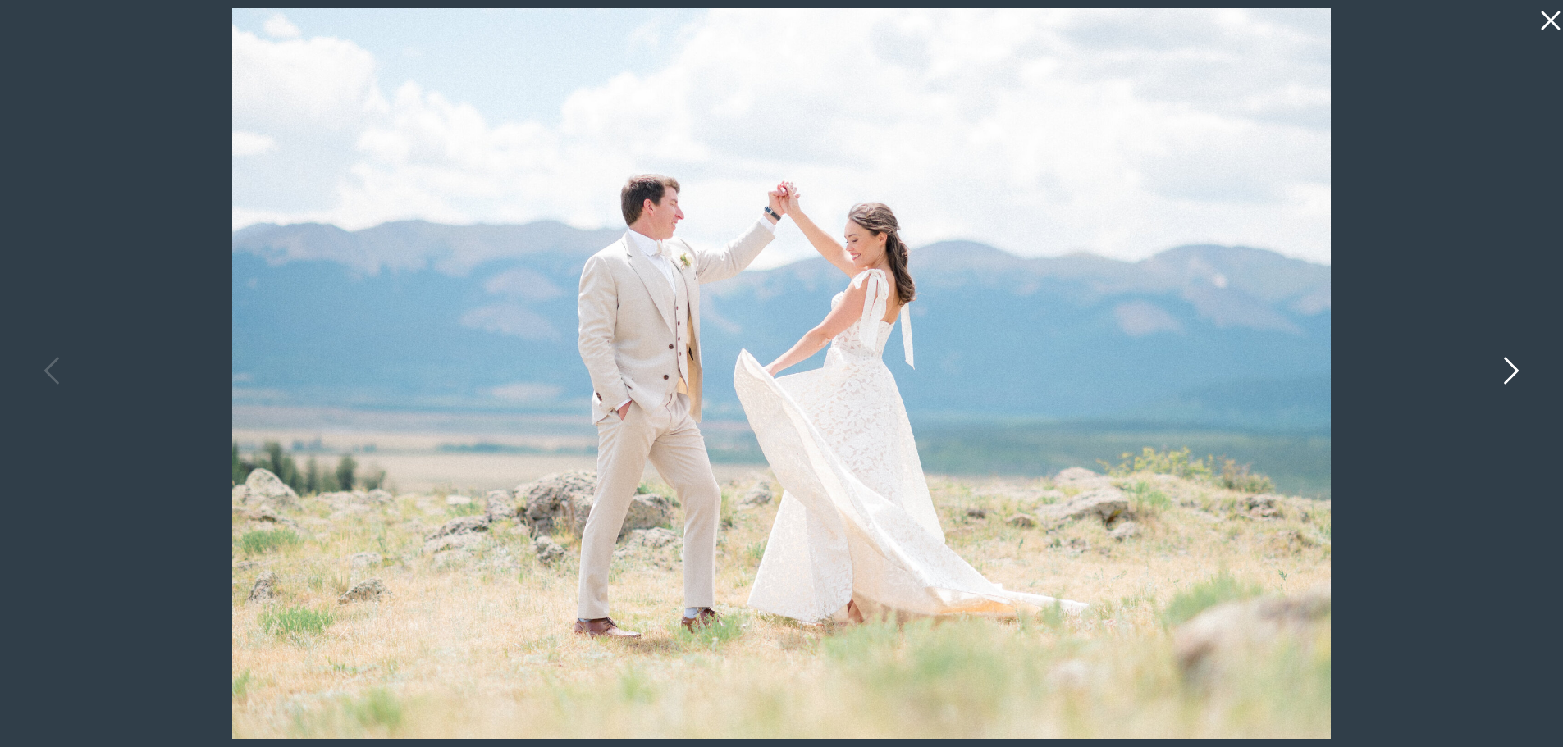
click at [1509, 367] on icon at bounding box center [1509, 374] width 41 height 49
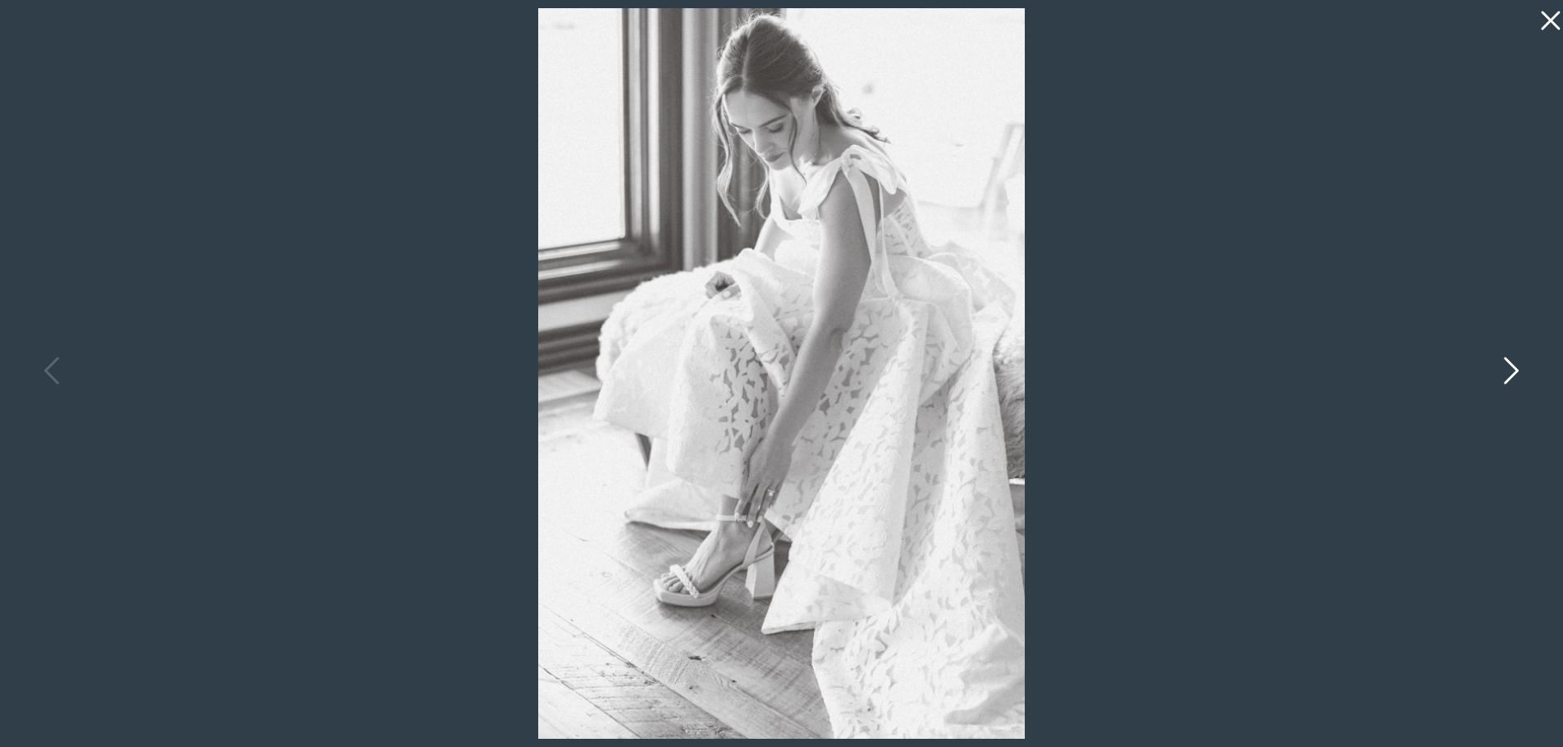
click at [1509, 375] on icon at bounding box center [1509, 374] width 41 height 49
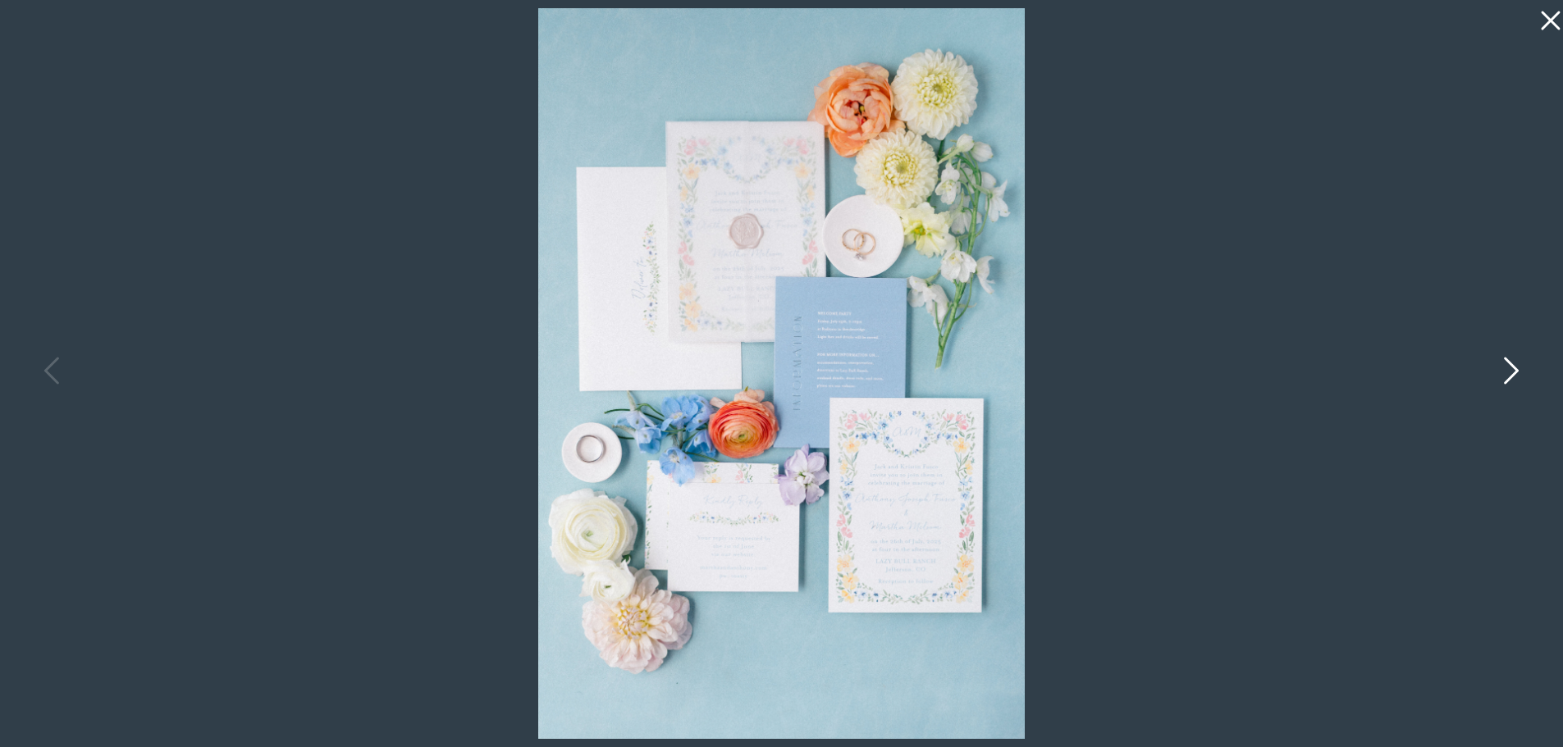
click at [1505, 372] on icon at bounding box center [1509, 374] width 41 height 49
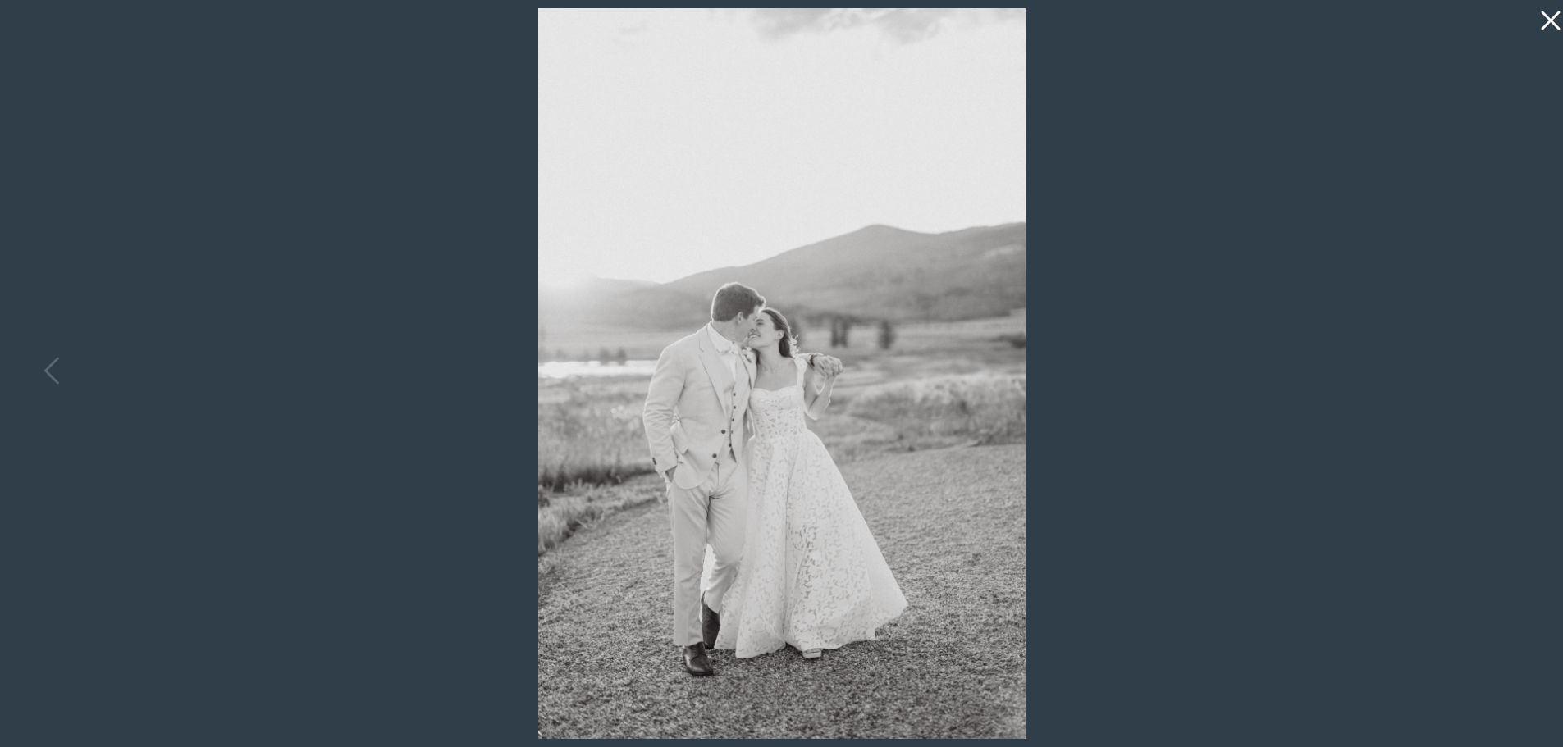
click at [1541, 21] on icon at bounding box center [1546, 16] width 33 height 33
